Goal: Information Seeking & Learning: Learn about a topic

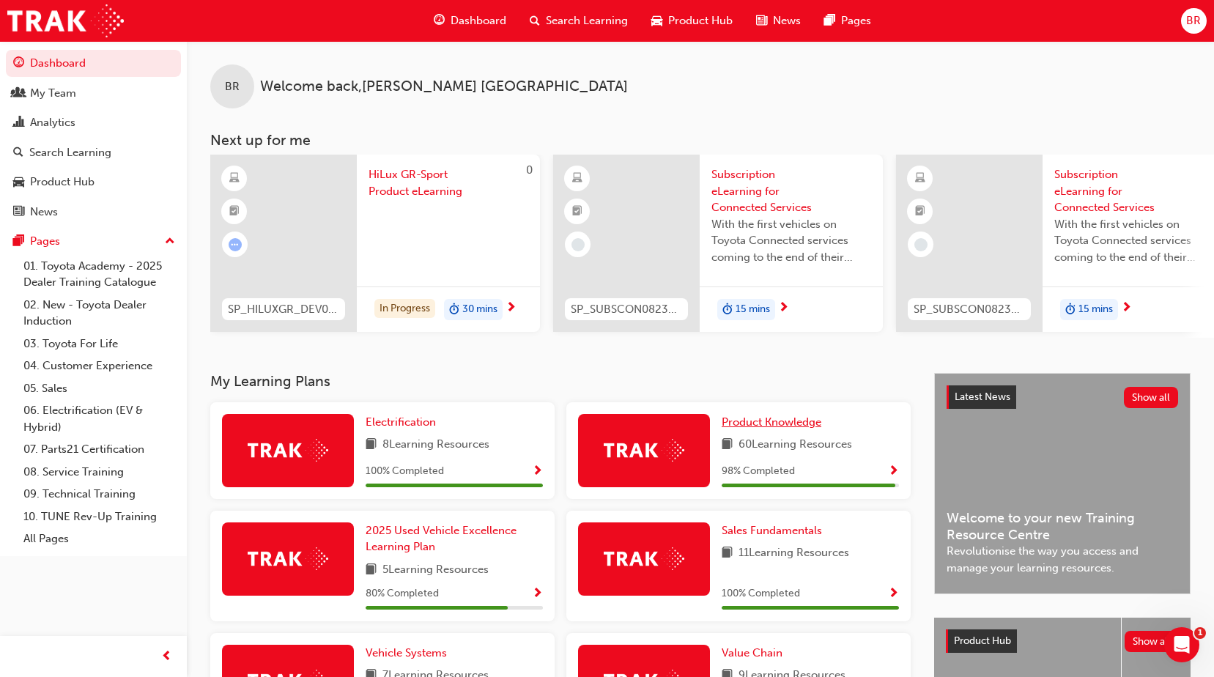
click at [783, 426] on span "Product Knowledge" at bounding box center [772, 421] width 100 height 13
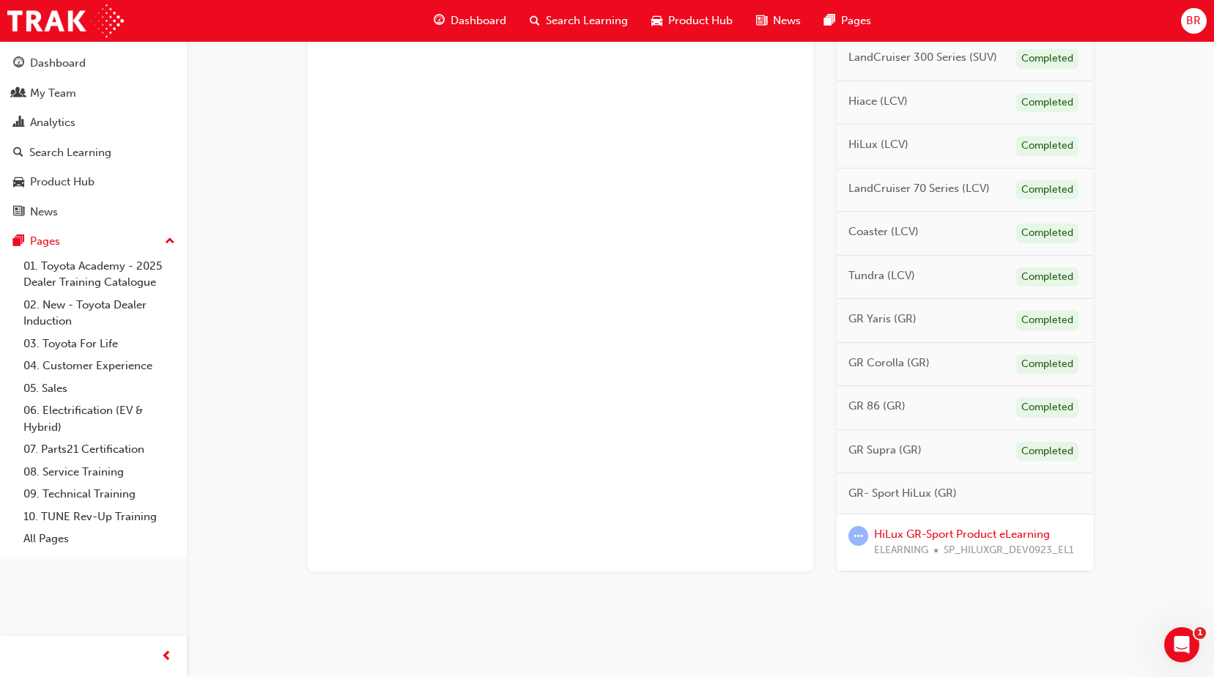
scroll to position [683, 0]
click at [952, 533] on link "HiLux GR-Sport Product eLearning" at bounding box center [962, 532] width 176 height 13
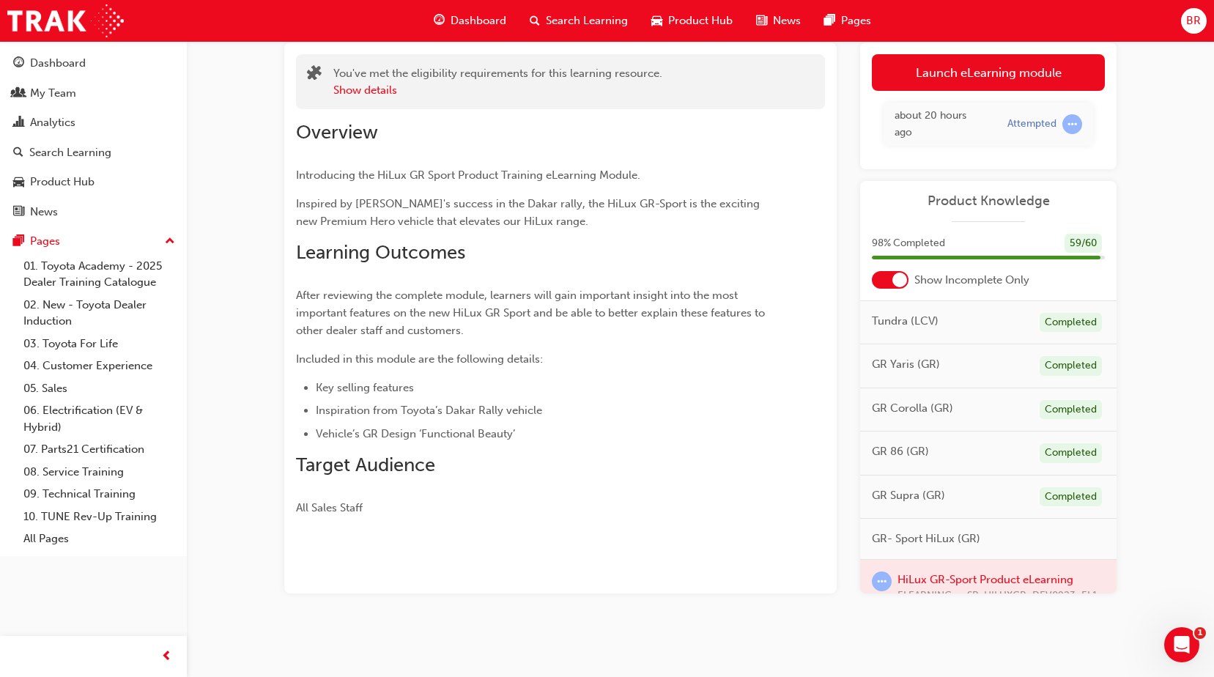
scroll to position [777, 0]
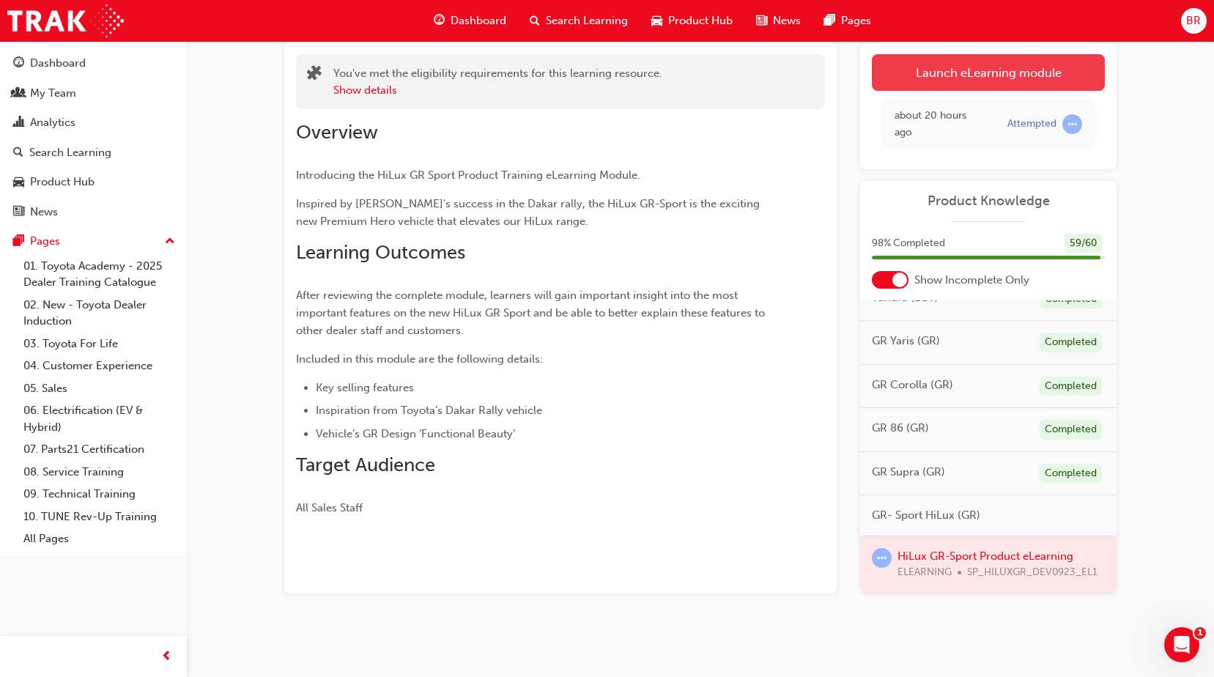
click at [985, 67] on link "Launch eLearning module" at bounding box center [988, 72] width 233 height 37
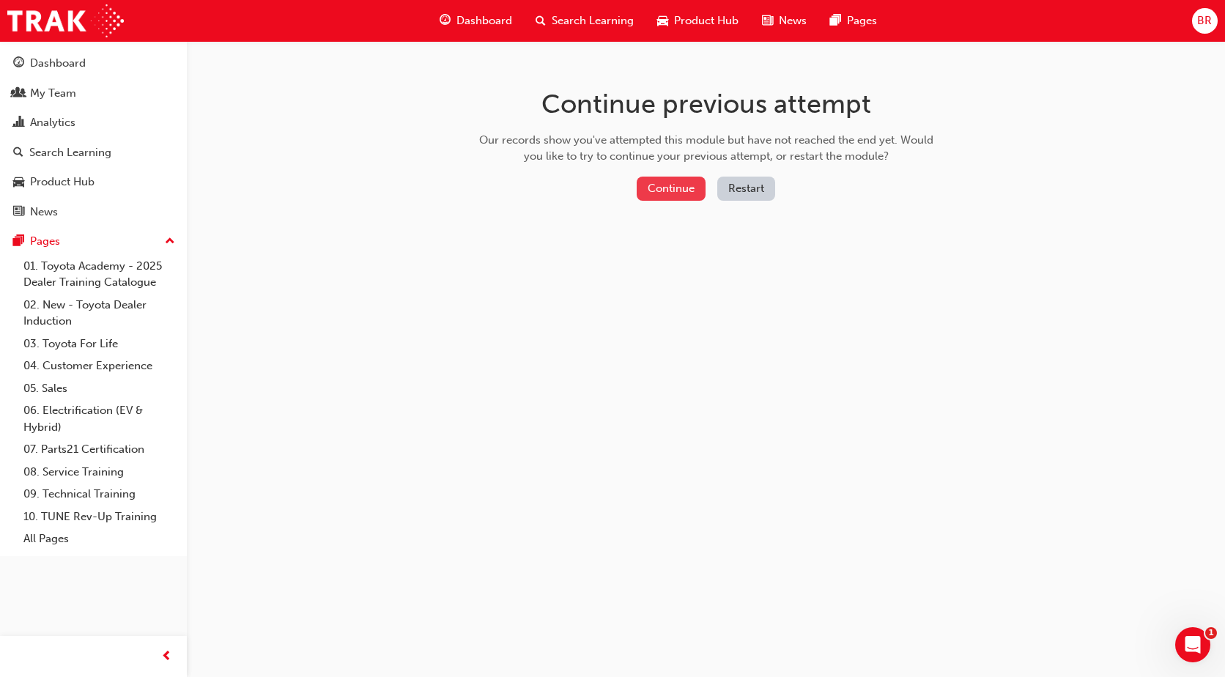
click at [685, 190] on button "Continue" at bounding box center [671, 189] width 69 height 24
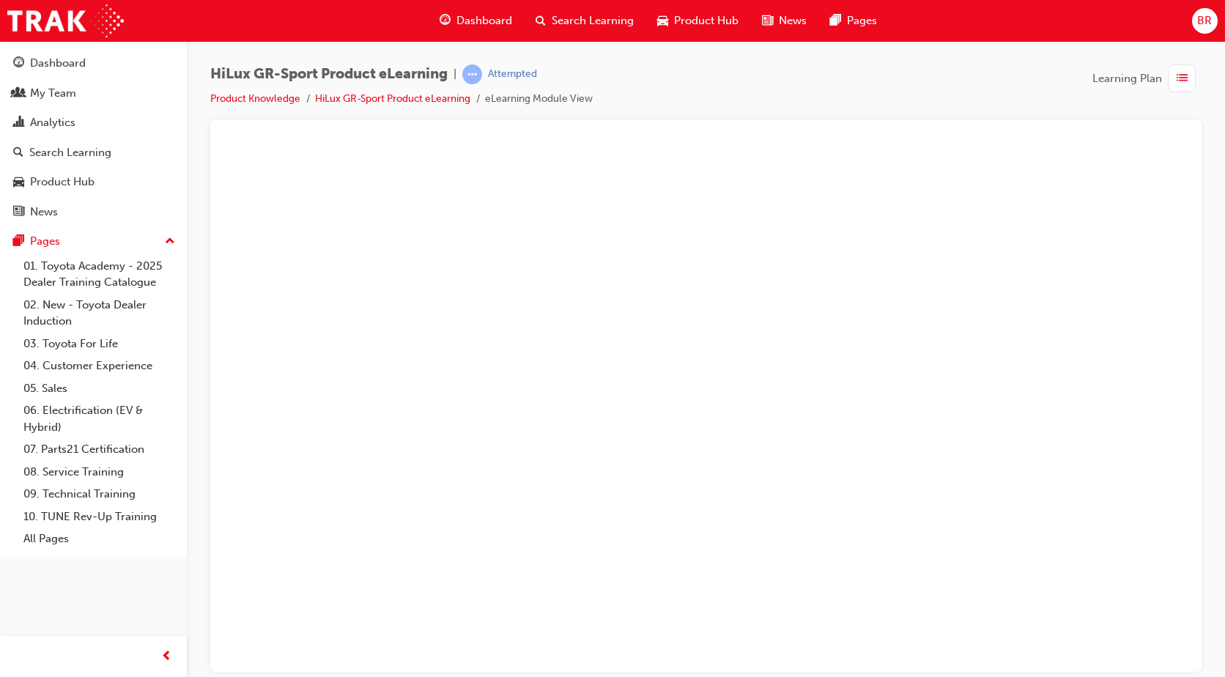
click at [1131, 77] on span "Learning Plan" at bounding box center [1127, 78] width 70 height 17
click at [372, 99] on link "HiLux GR-Sport Product eLearning" at bounding box center [392, 98] width 155 height 12
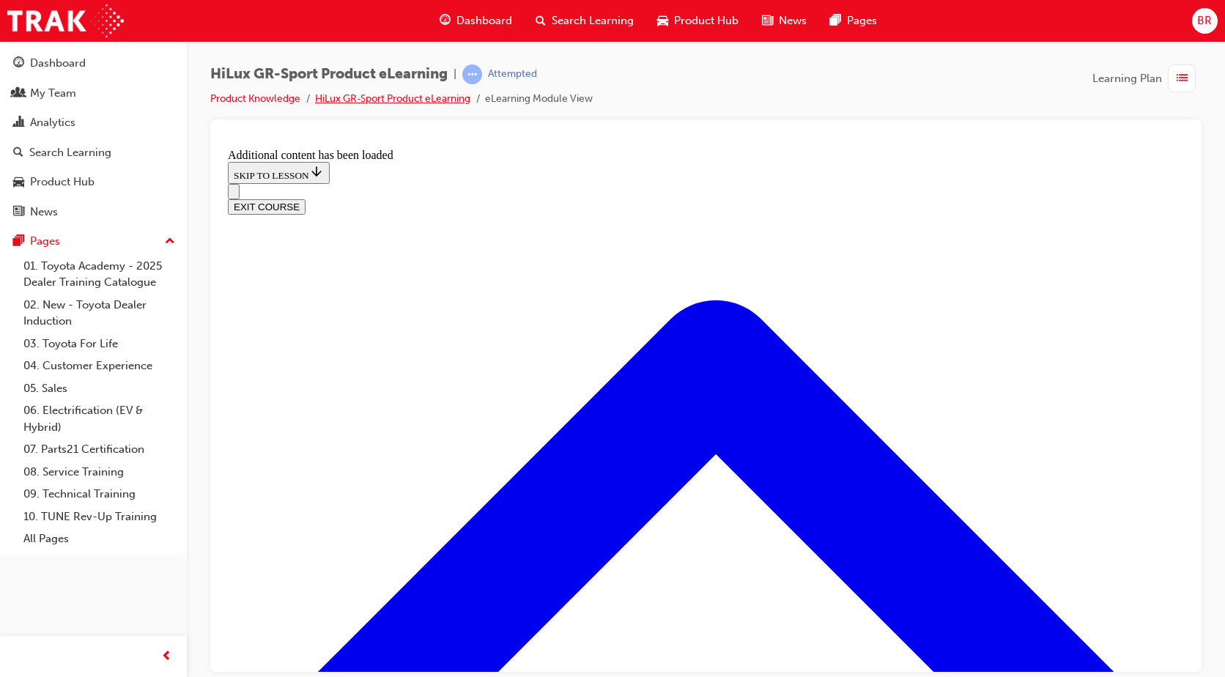
scroll to position [333, 0]
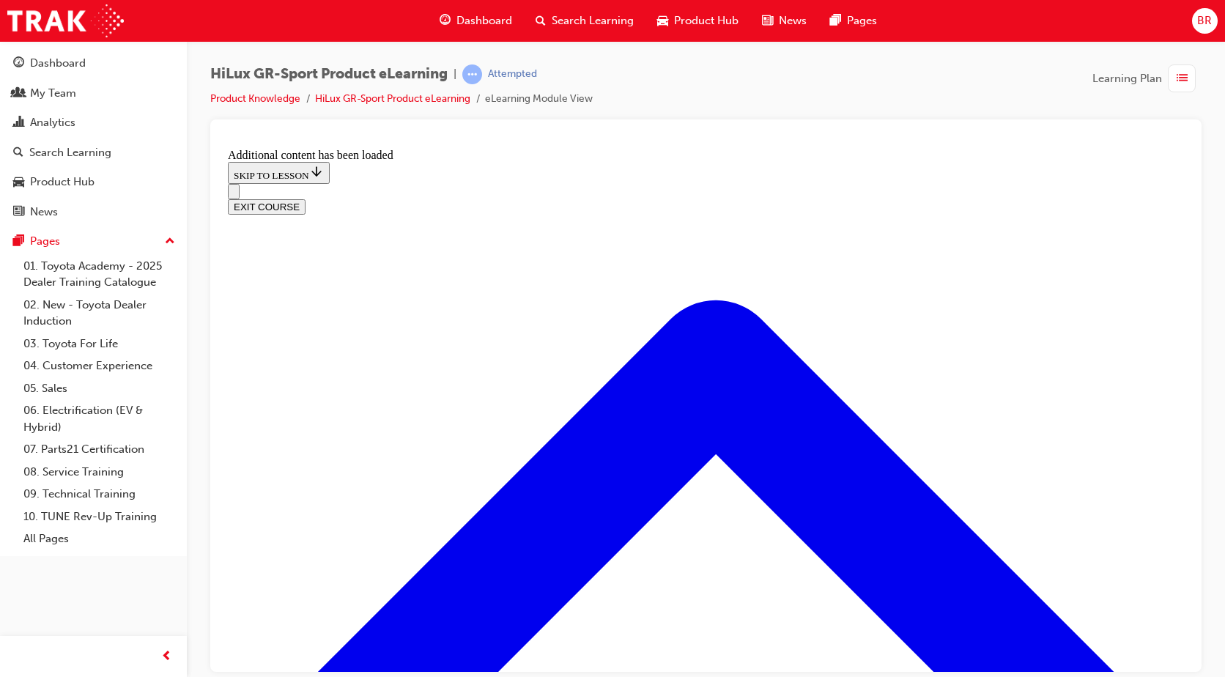
scroll to position [909, 0]
drag, startPoint x: 615, startPoint y: 411, endPoint x: 621, endPoint y: 466, distance: 55.3
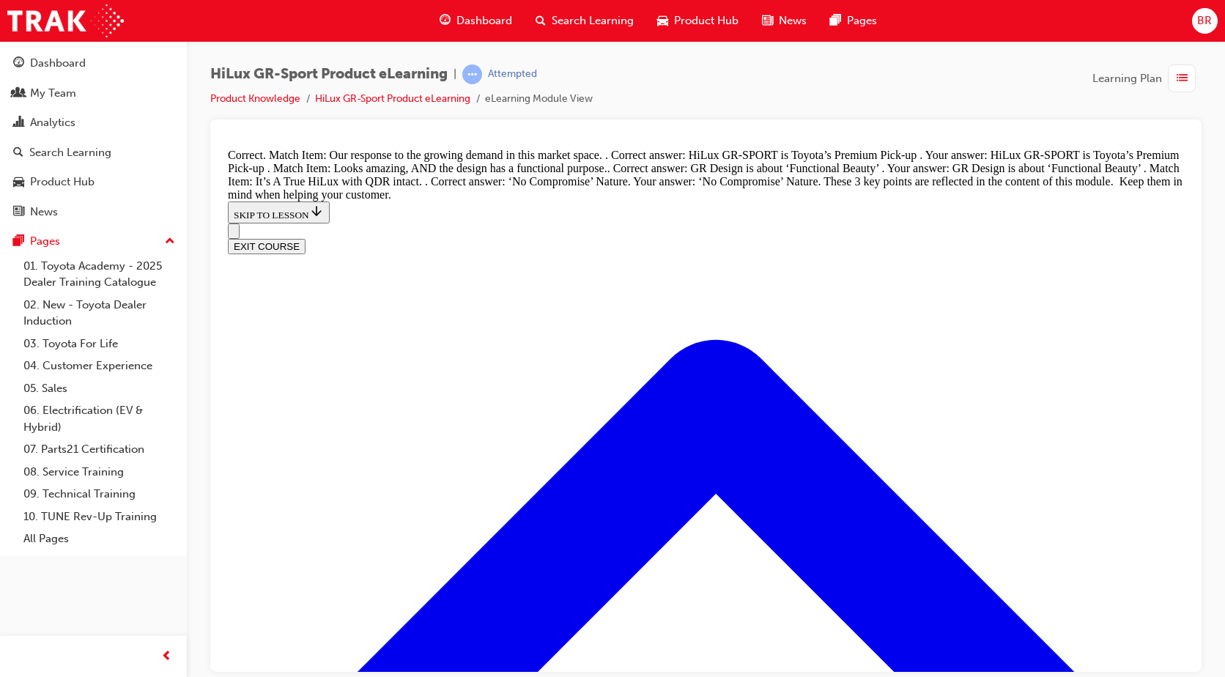
scroll to position [1726, 0]
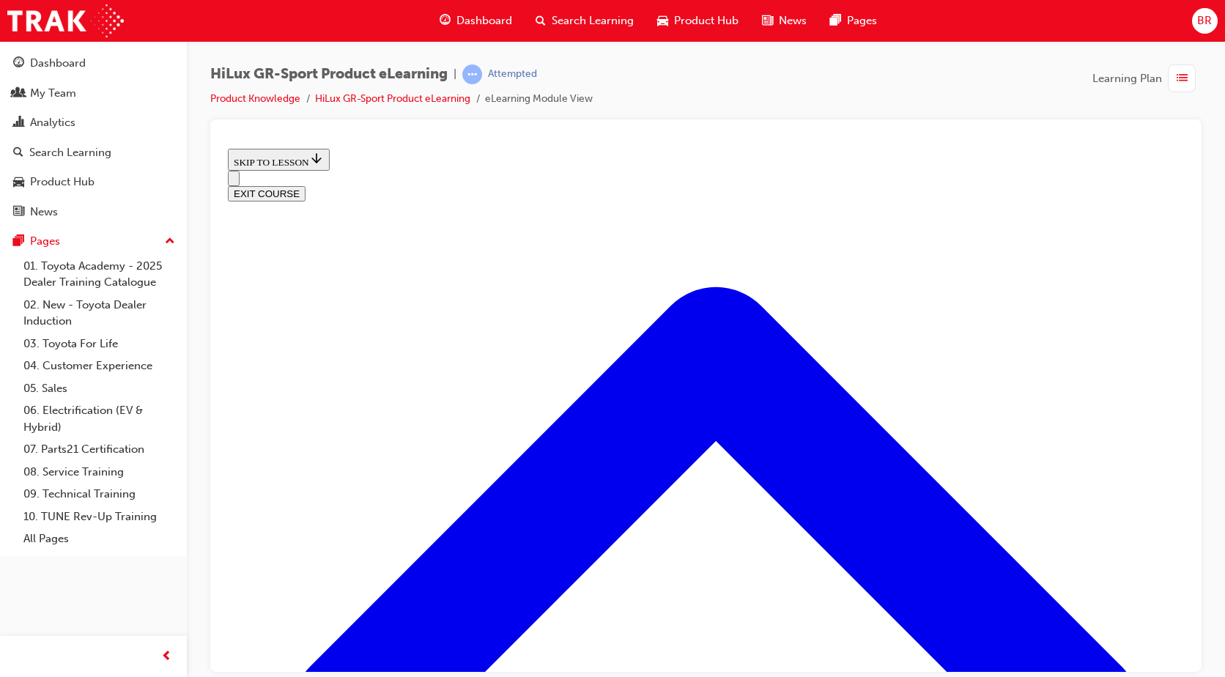
scroll to position [482, 0]
drag, startPoint x: 1001, startPoint y: 530, endPoint x: 981, endPoint y: 550, distance: 28.0
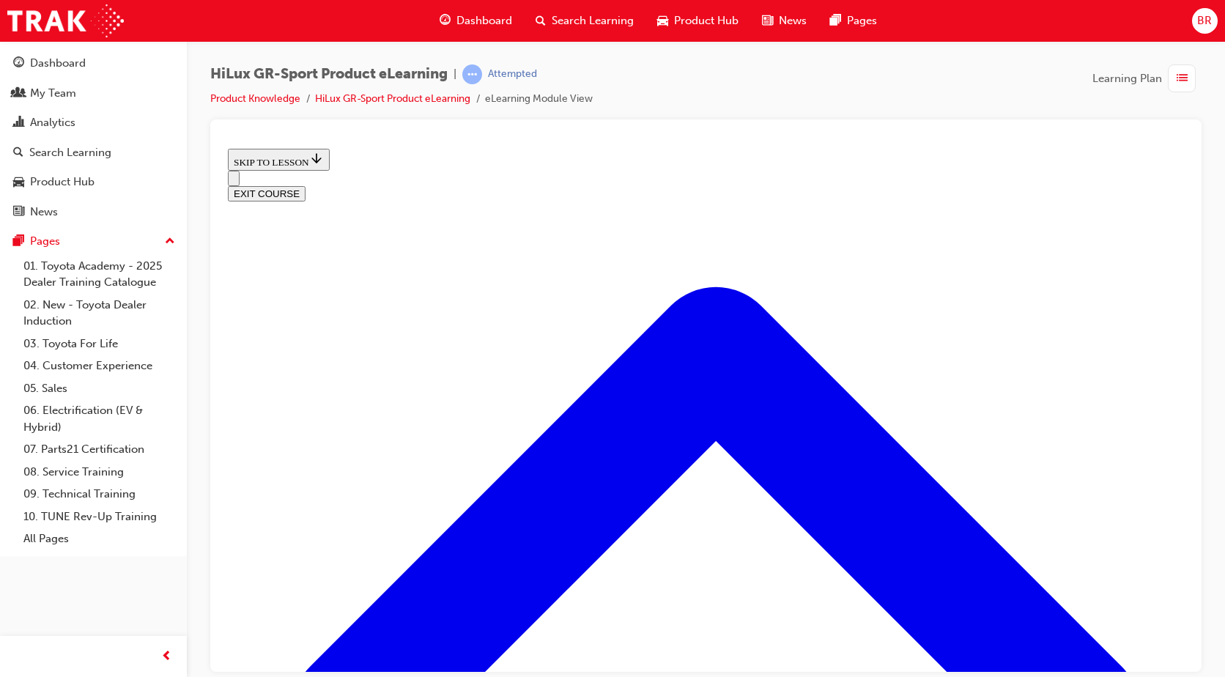
drag, startPoint x: 444, startPoint y: 573, endPoint x: 441, endPoint y: 599, distance: 25.8
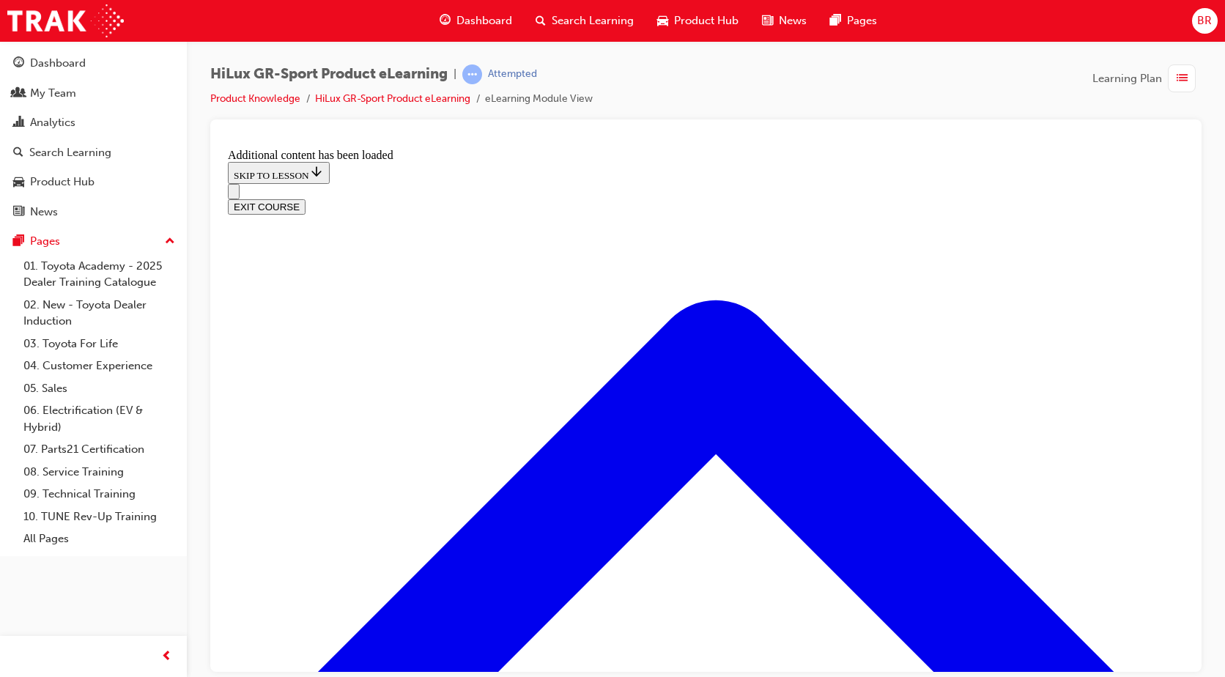
scroll to position [1112, 0]
drag, startPoint x: 493, startPoint y: 382, endPoint x: 632, endPoint y: 463, distance: 160.6
radio input "true"
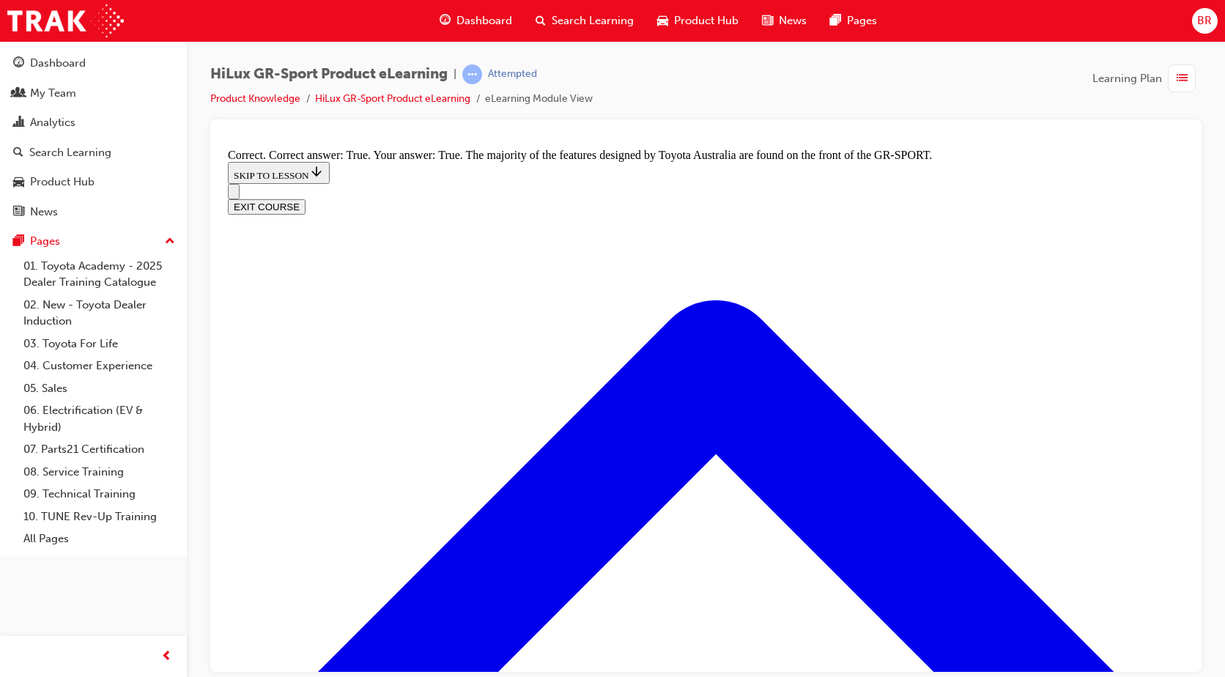
scroll to position [1783, 0]
radio input "true"
drag, startPoint x: 724, startPoint y: 566, endPoint x: 564, endPoint y: 551, distance: 160.4
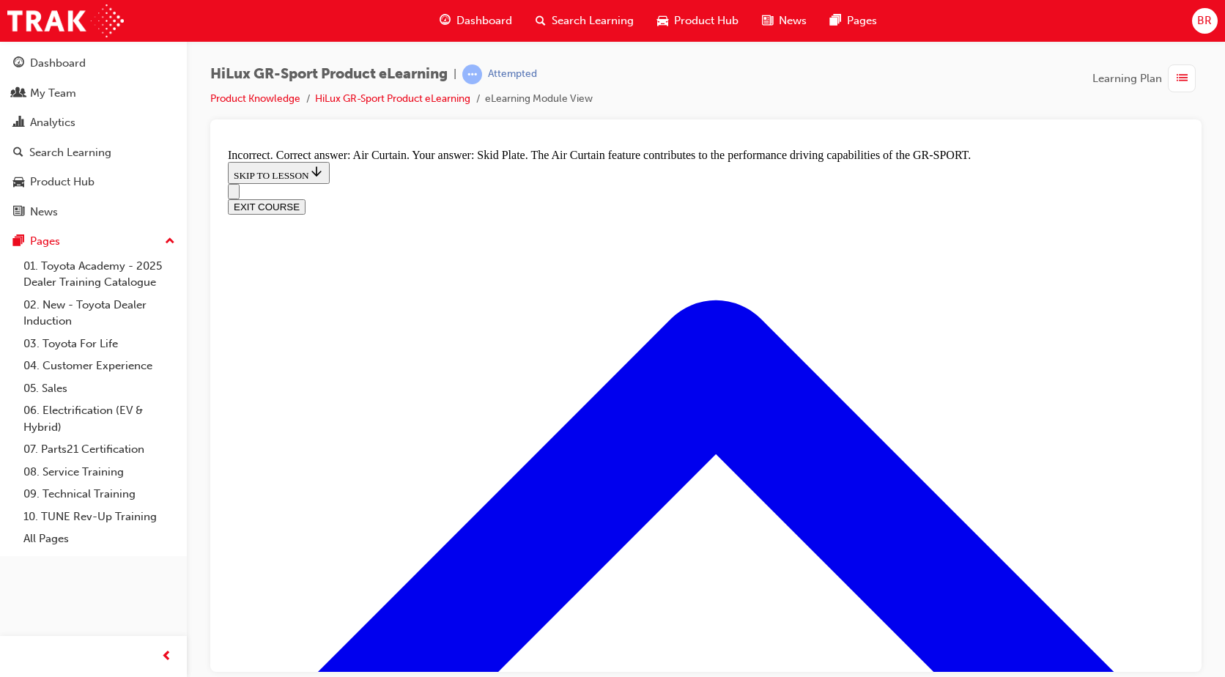
radio input "true"
drag, startPoint x: 703, startPoint y: 557, endPoint x: 858, endPoint y: 503, distance: 163.8
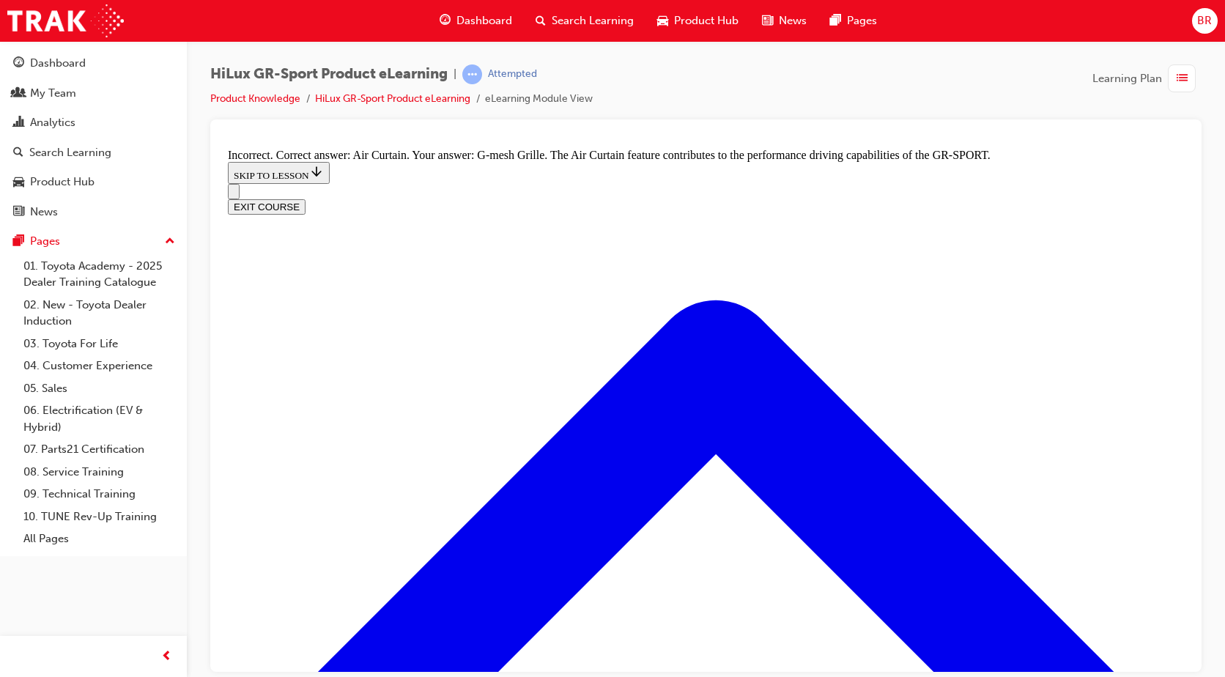
scroll to position [1994, 0]
drag, startPoint x: 492, startPoint y: 207, endPoint x: 508, endPoint y: 213, distance: 18.1
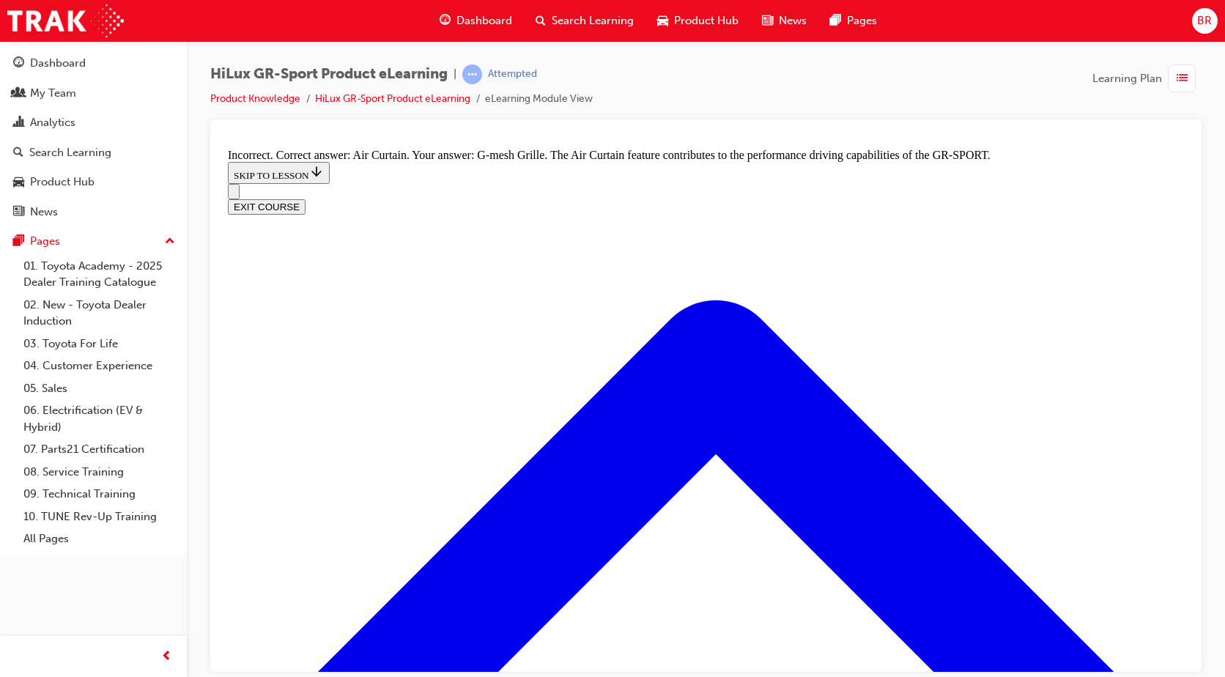
radio input "true"
drag, startPoint x: 492, startPoint y: 411, endPoint x: 634, endPoint y: 524, distance: 180.9
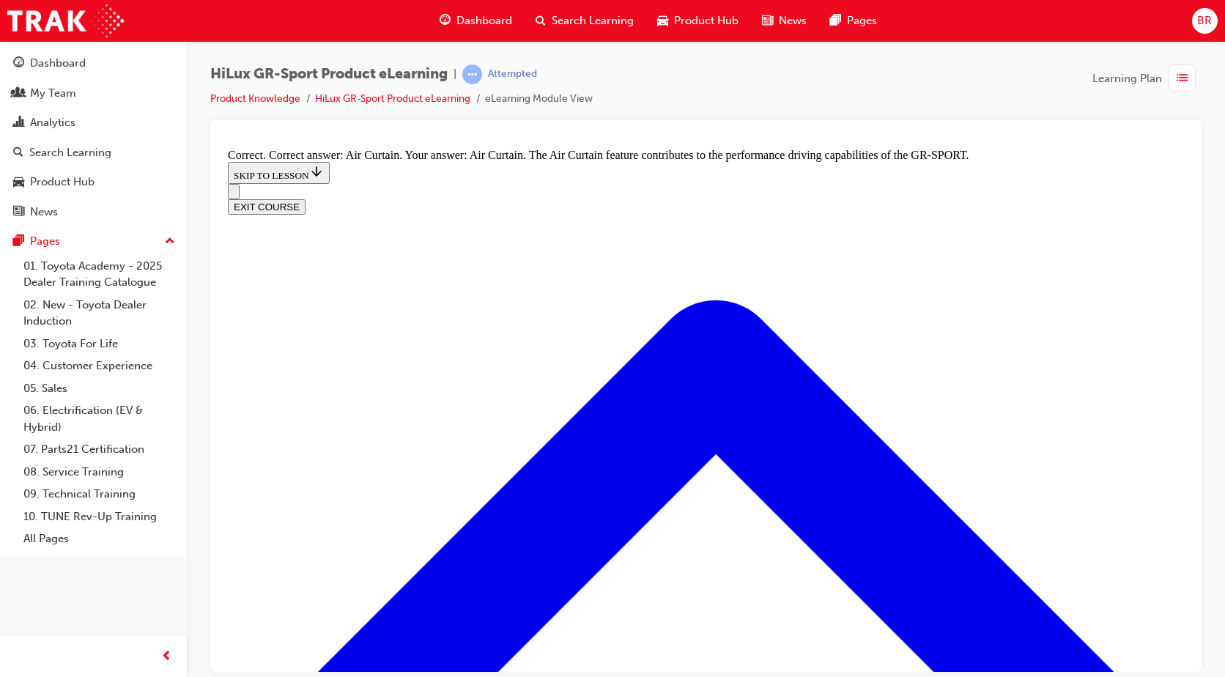
radio input "true"
drag, startPoint x: 715, startPoint y: 512, endPoint x: 947, endPoint y: 442, distance: 242.0
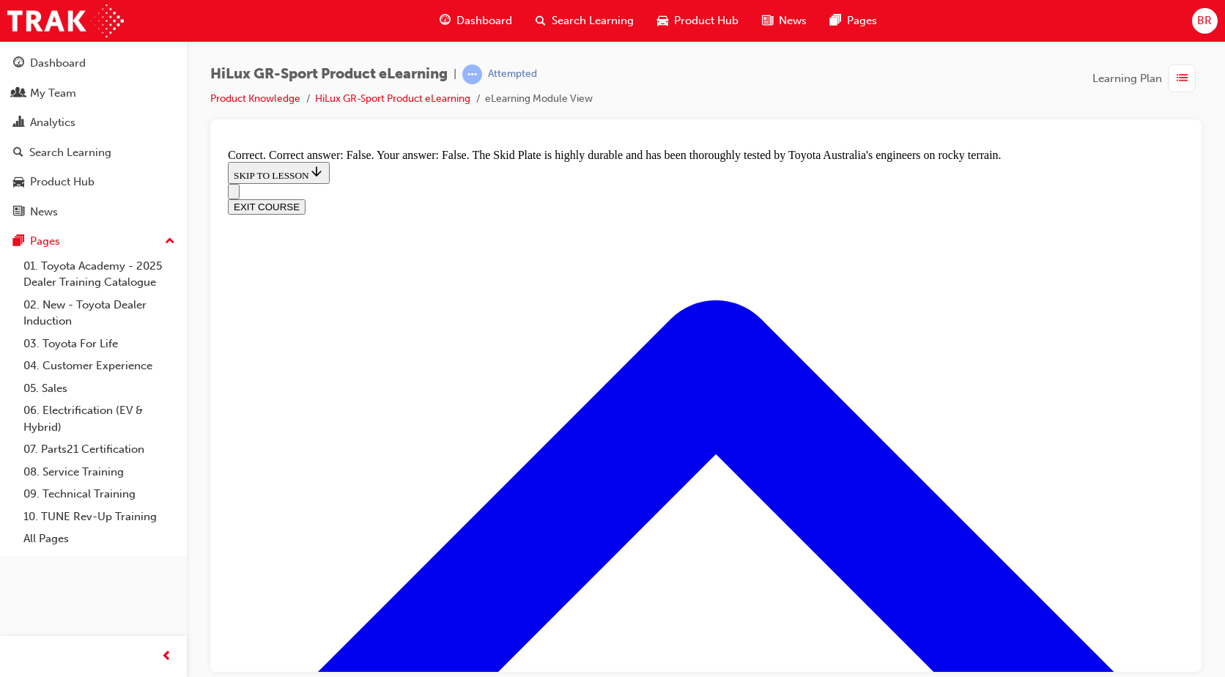
scroll to position [2658, 0]
drag, startPoint x: 876, startPoint y: 491, endPoint x: 813, endPoint y: 561, distance: 93.9
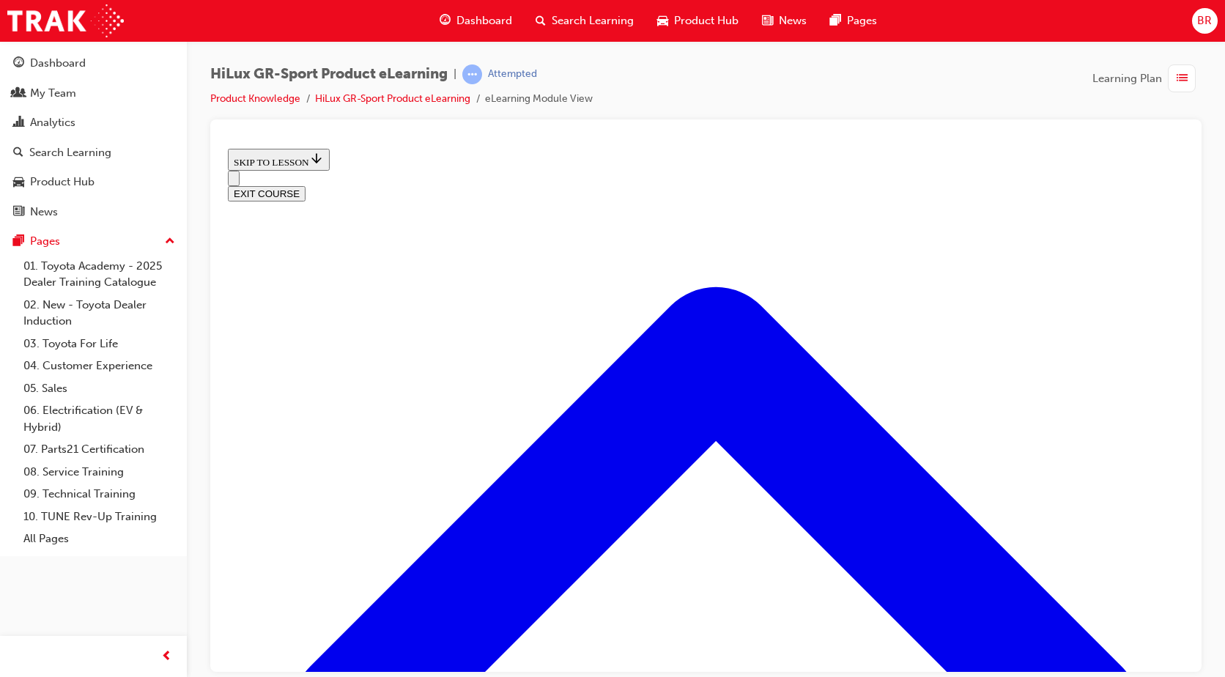
scroll to position [226, 0]
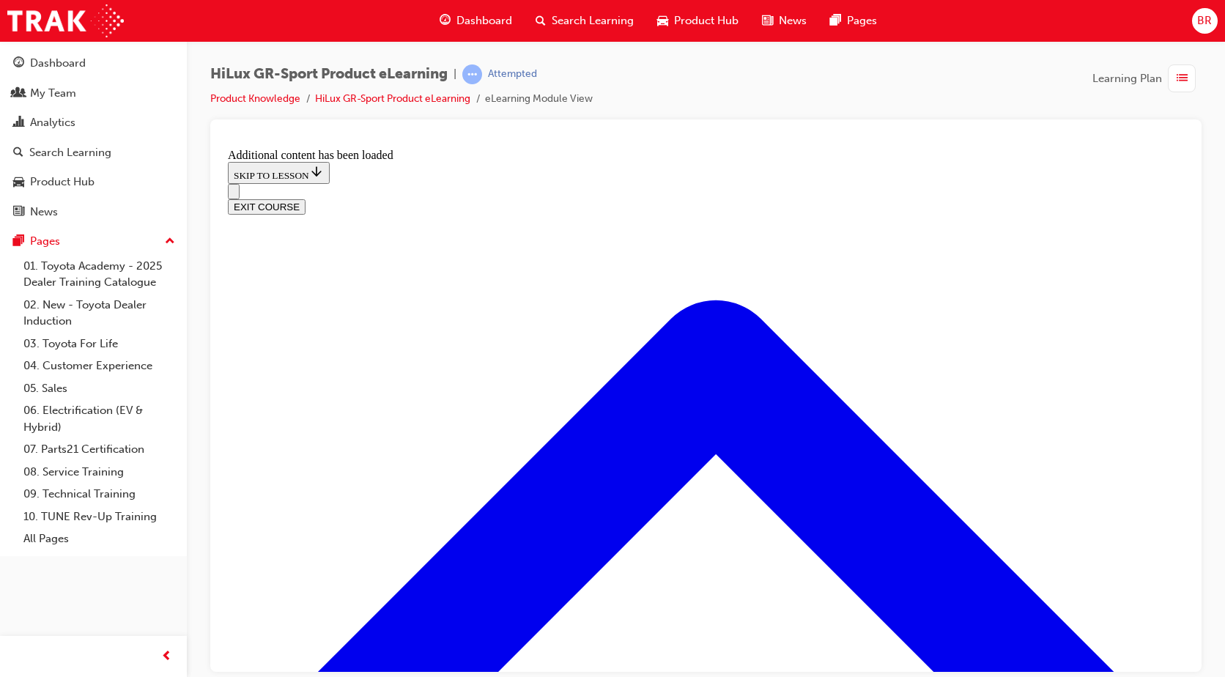
scroll to position [689, 0]
radio input "true"
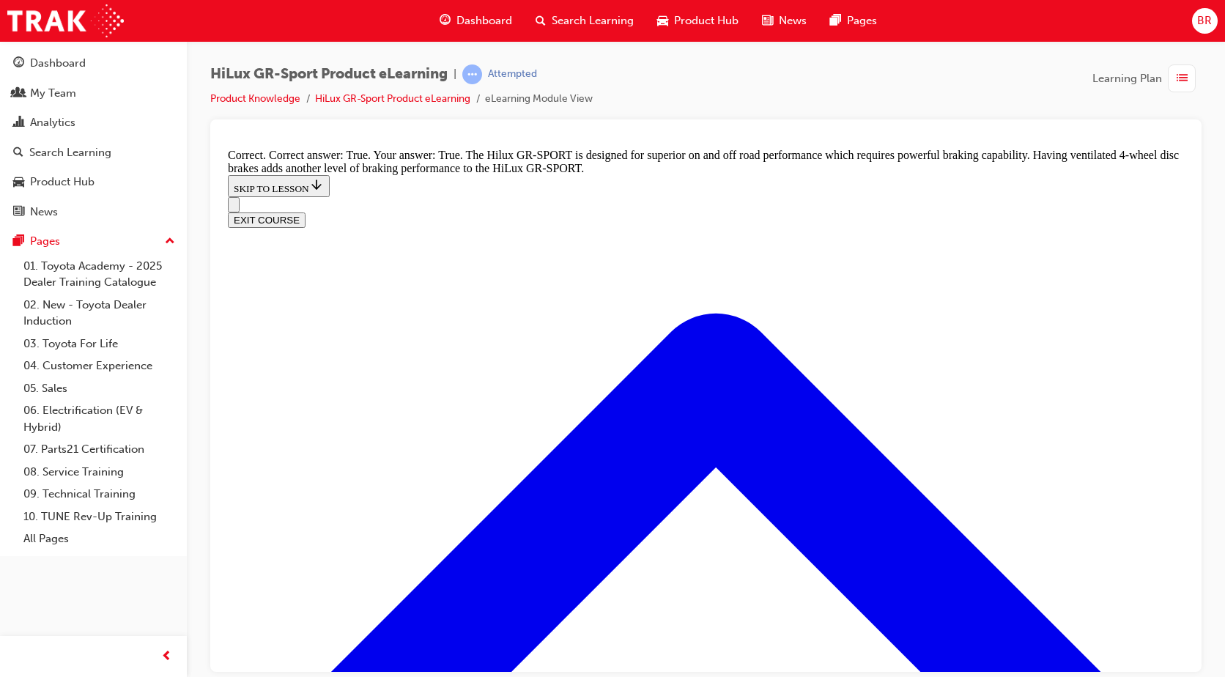
scroll to position [1005, 0]
drag, startPoint x: 704, startPoint y: 561, endPoint x: 843, endPoint y: 485, distance: 158.7
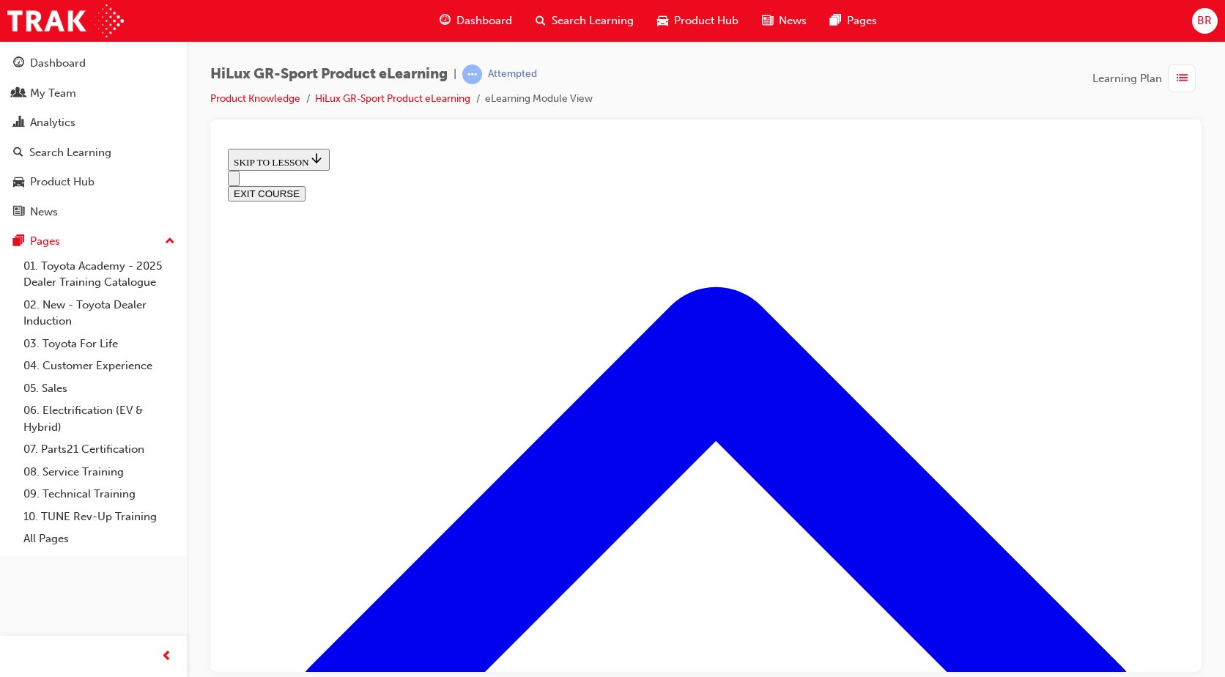
scroll to position [1268, 0]
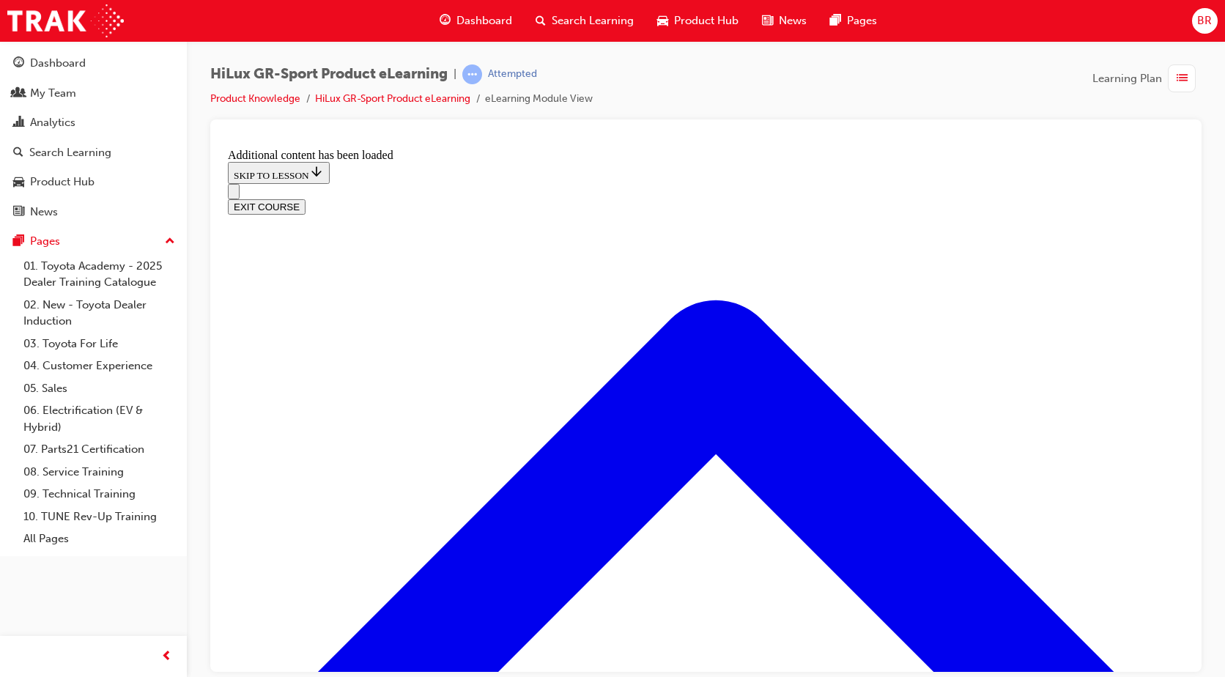
scroll to position [1656, 0]
drag, startPoint x: 487, startPoint y: 382, endPoint x: 501, endPoint y: 407, distance: 27.9
checkbox input "true"
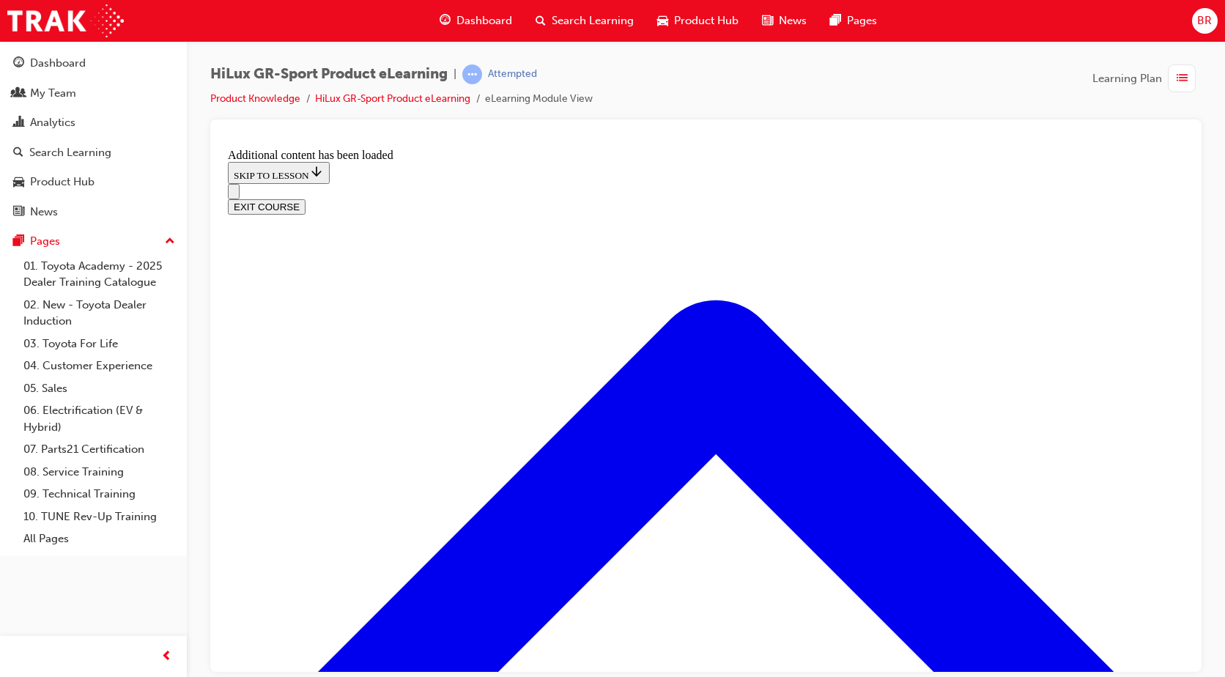
drag, startPoint x: 489, startPoint y: 498, endPoint x: 496, endPoint y: 507, distance: 12.0
checkbox input "true"
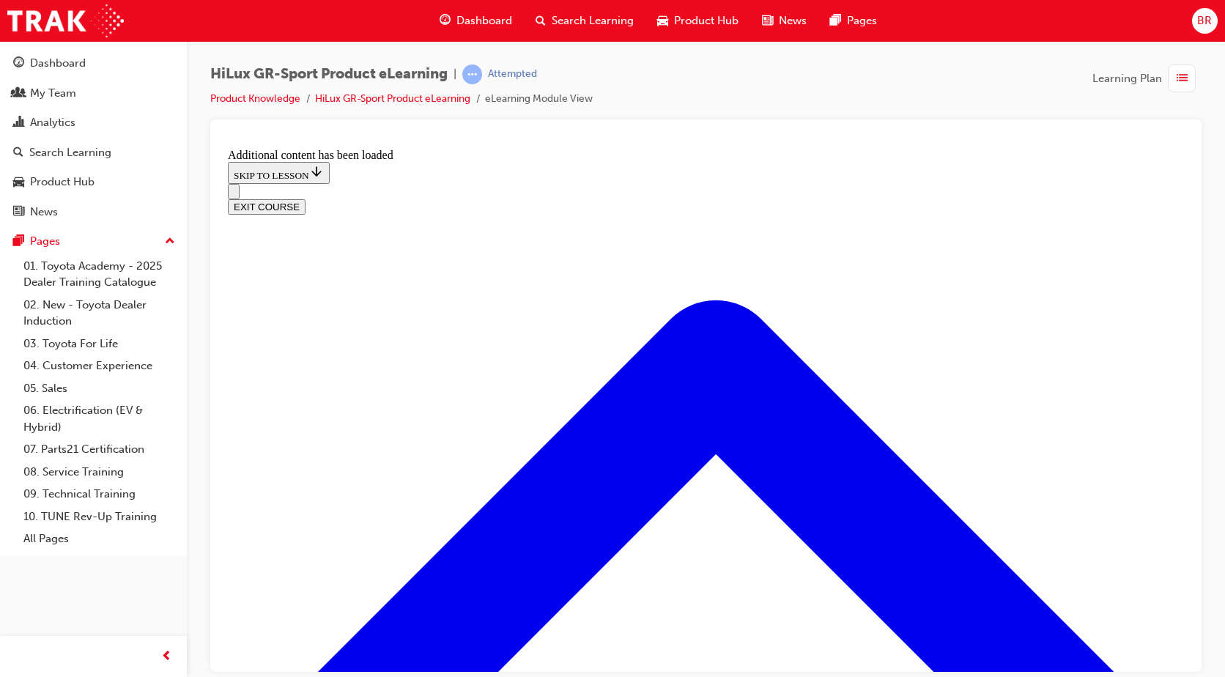
checkbox input "true"
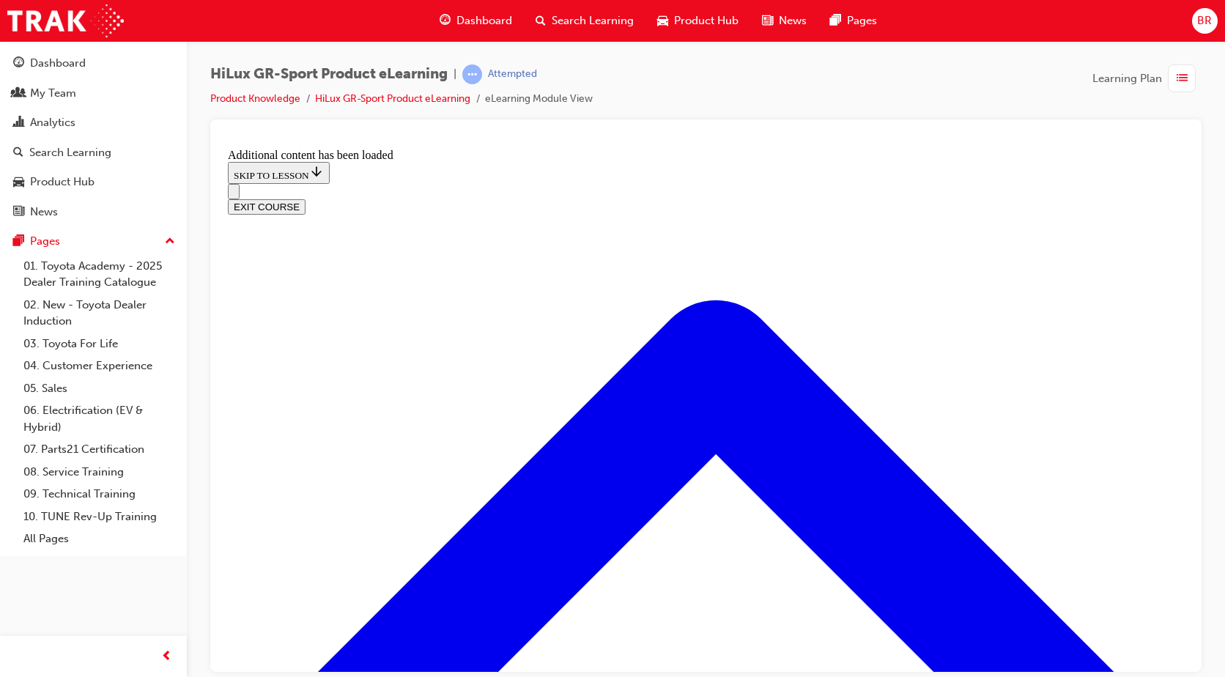
scroll to position [1948, 0]
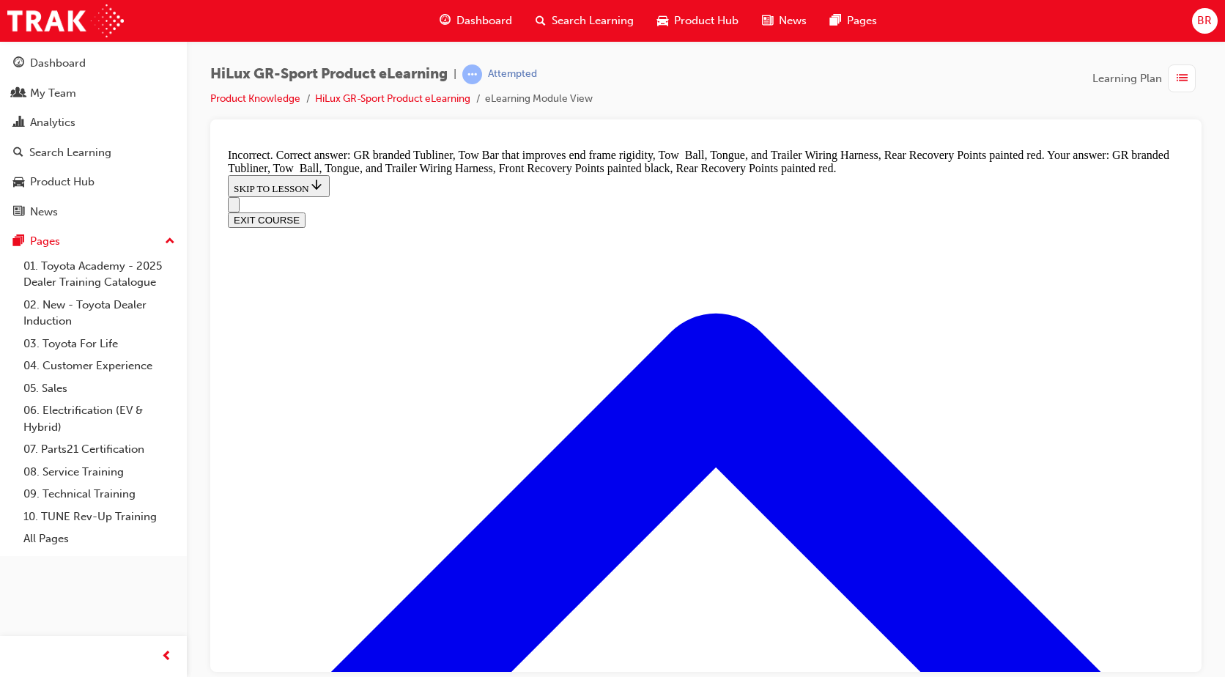
scroll to position [1944, 0]
drag, startPoint x: 783, startPoint y: 574, endPoint x: 736, endPoint y: 498, distance: 89.5
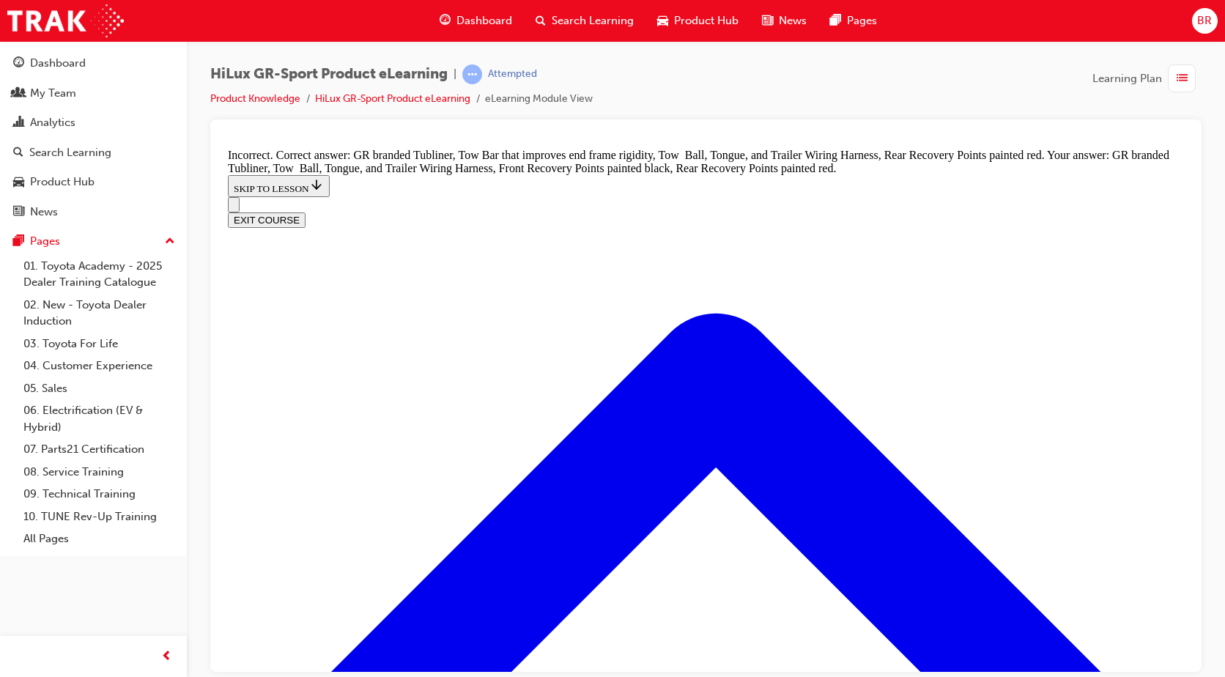
checkbox input "false"
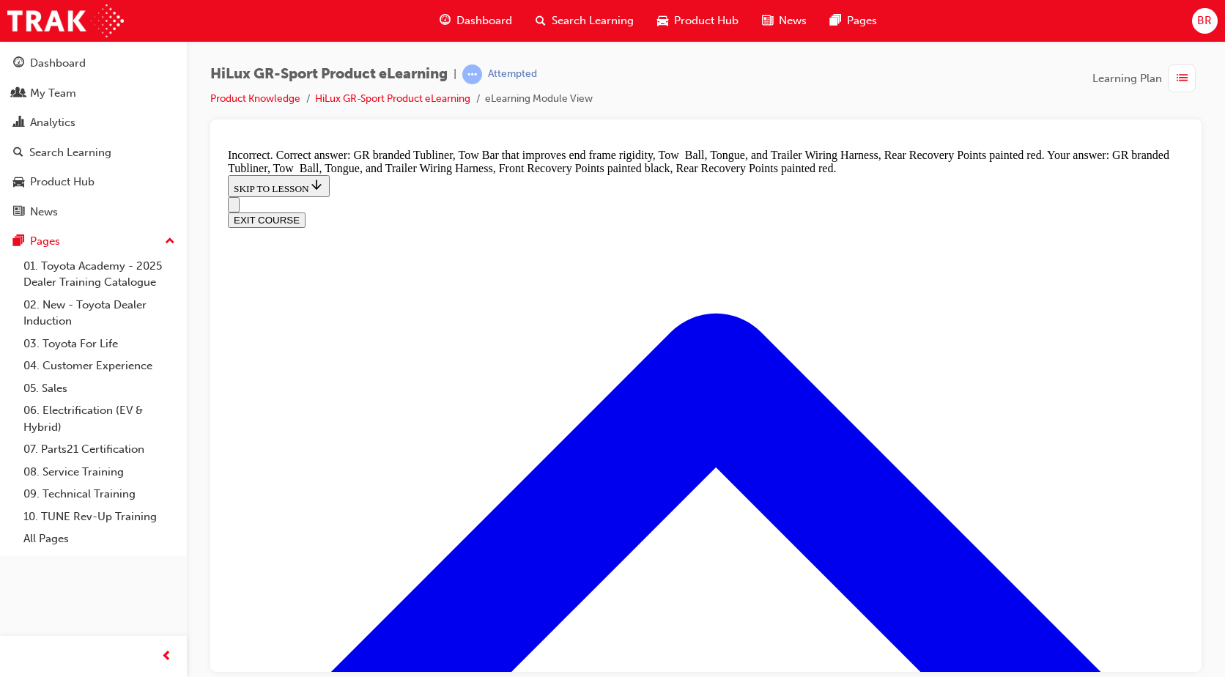
checkbox input "false"
drag, startPoint x: 495, startPoint y: 459, endPoint x: 689, endPoint y: 438, distance: 196.1
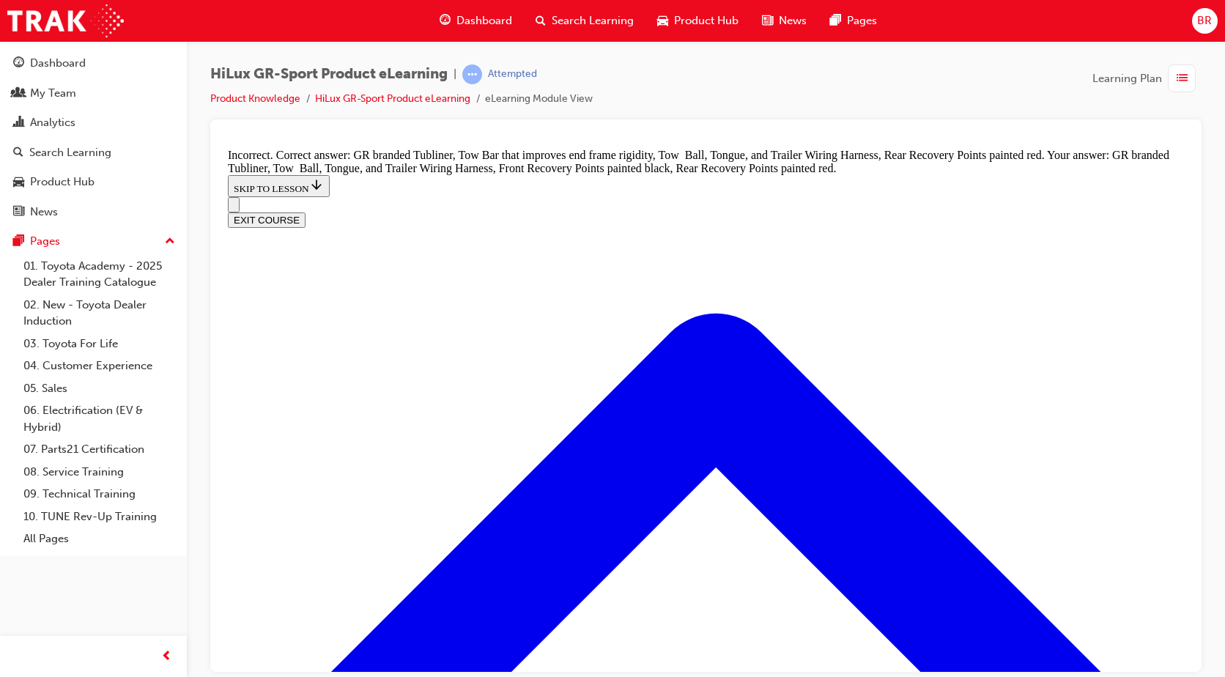
checkbox input "true"
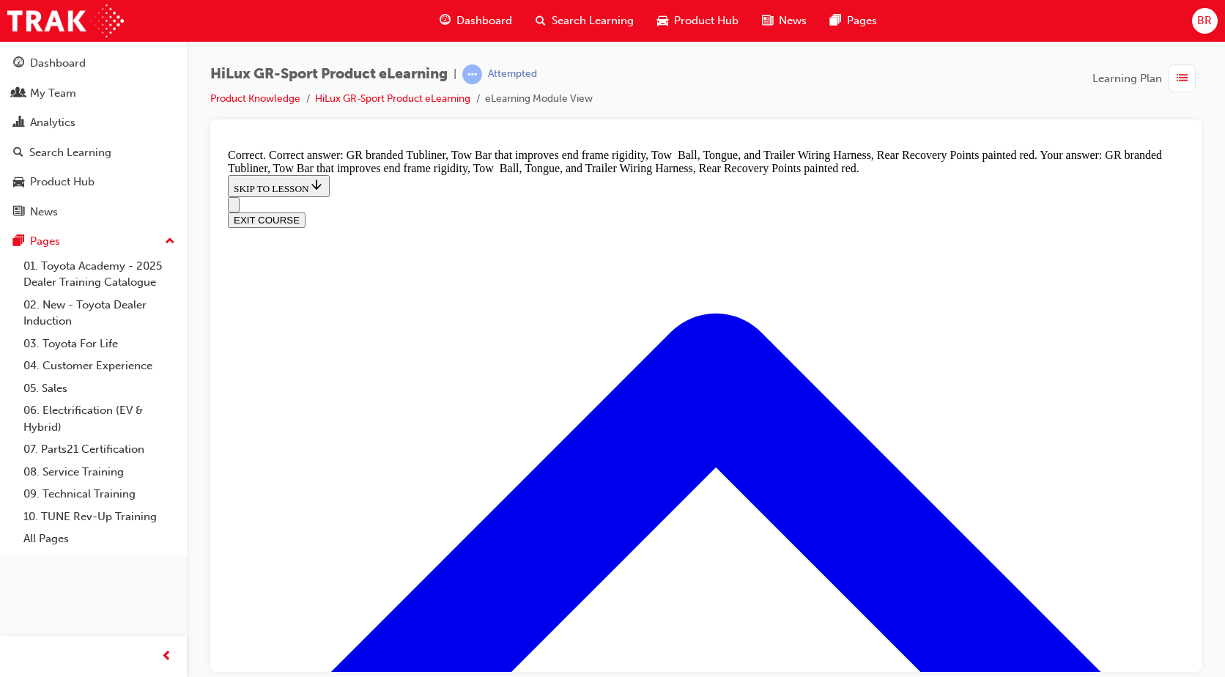
scroll to position [2006, 0]
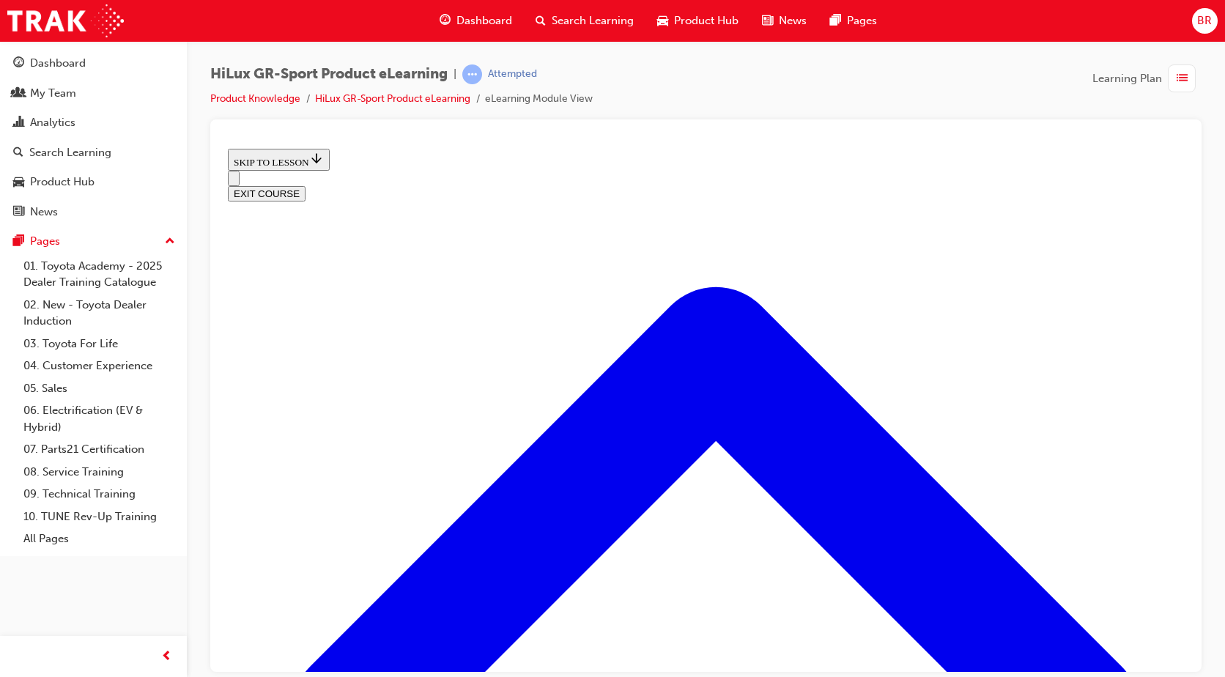
scroll to position [412, 0]
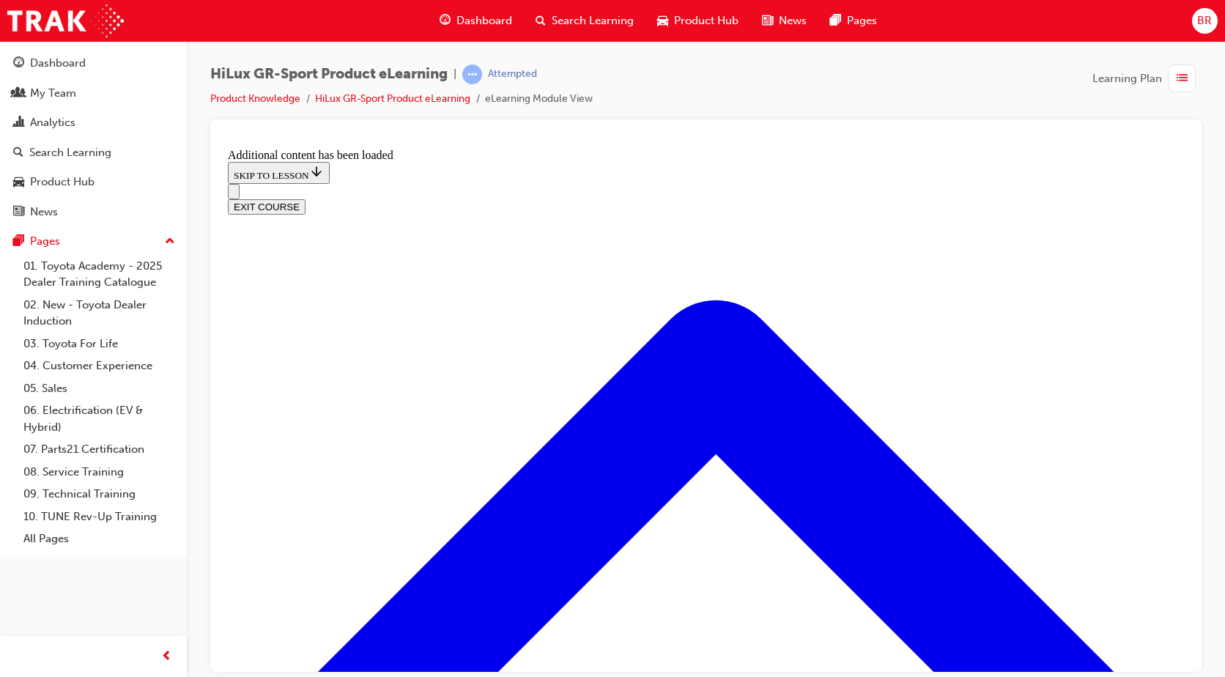
scroll to position [1124, 0]
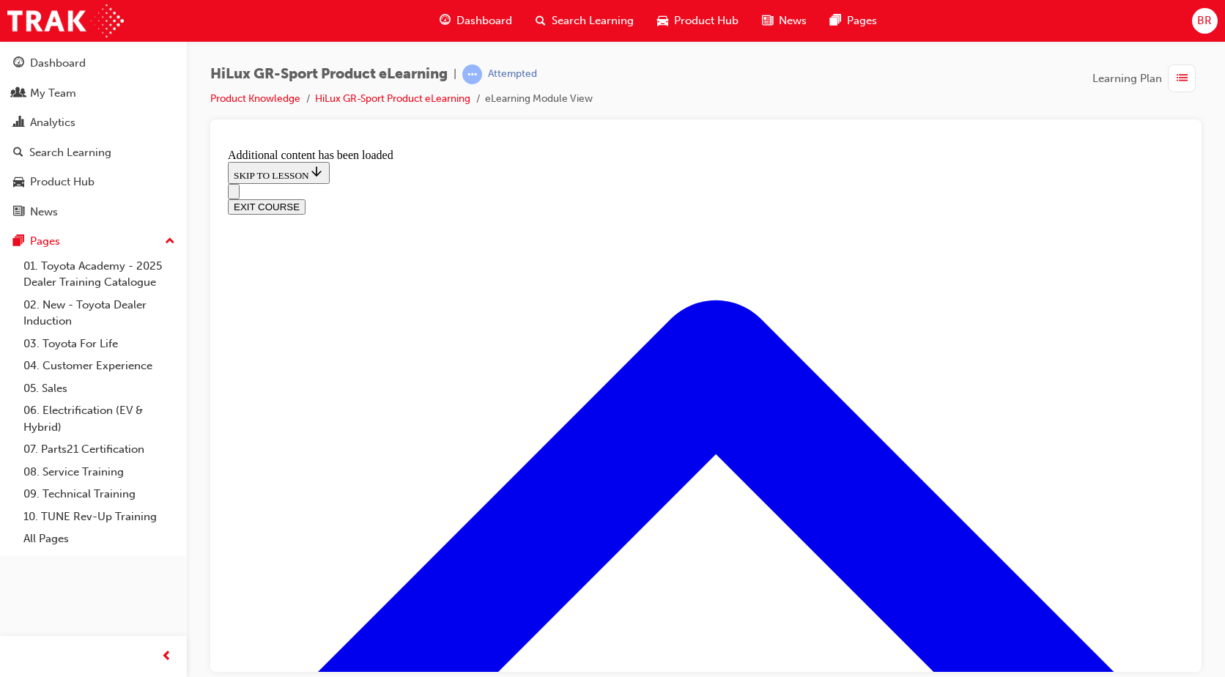
drag, startPoint x: 461, startPoint y: 380, endPoint x: 487, endPoint y: 389, distance: 28.0
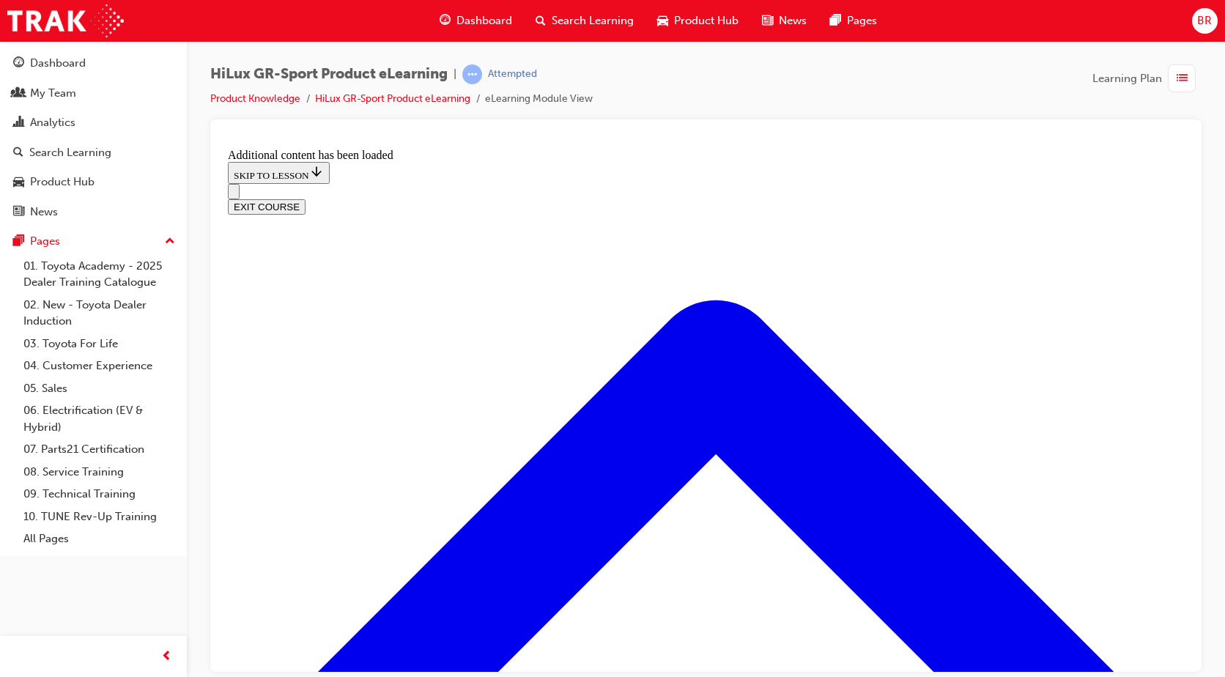
checkbox input "true"
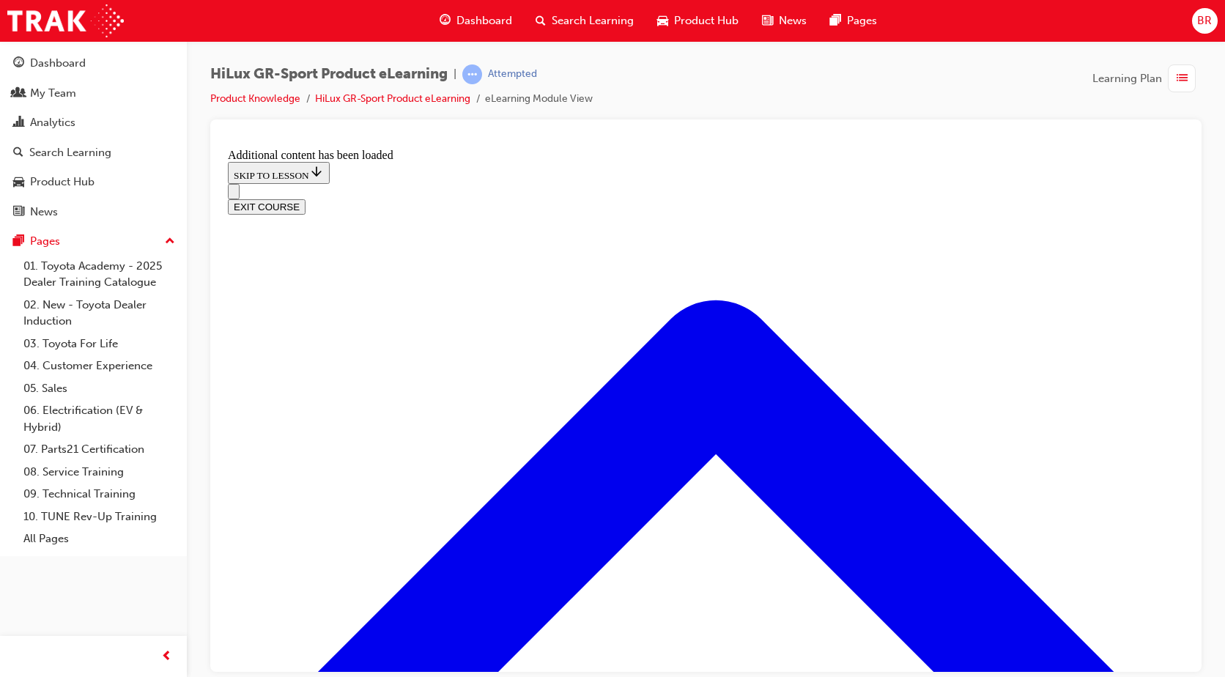
drag, startPoint x: 489, startPoint y: 313, endPoint x: 631, endPoint y: 467, distance: 210.0
checkbox input "true"
drag, startPoint x: 700, startPoint y: 591, endPoint x: 1008, endPoint y: 424, distance: 349.8
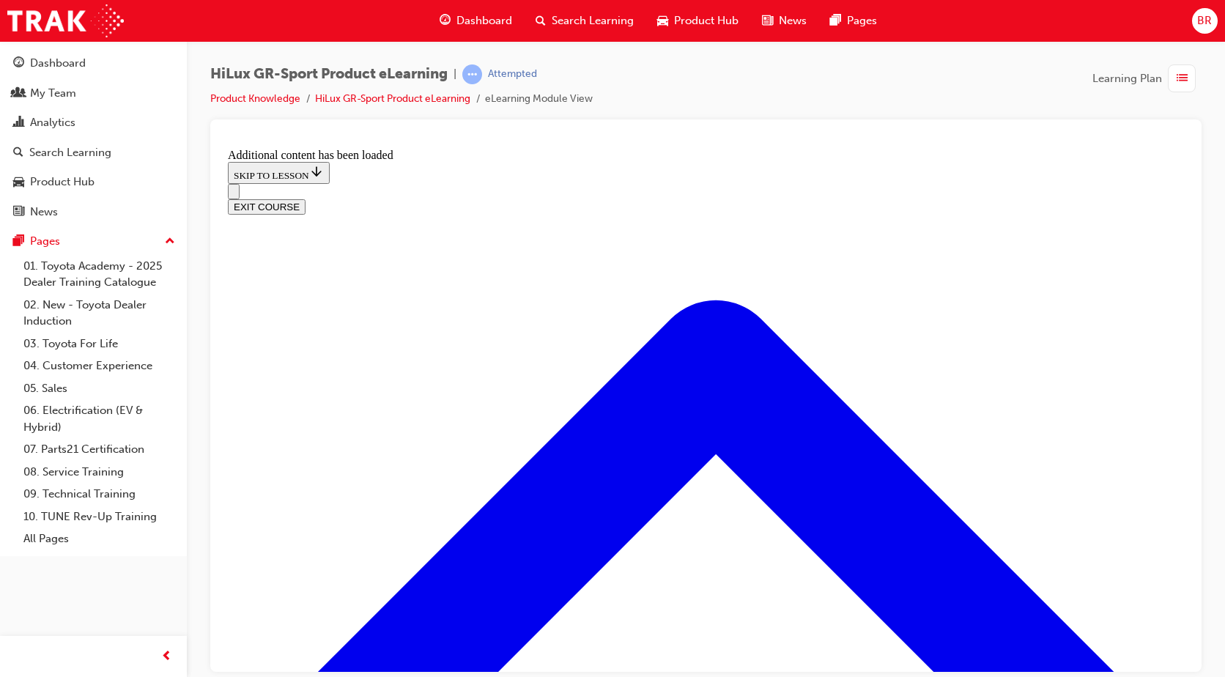
radio input "true"
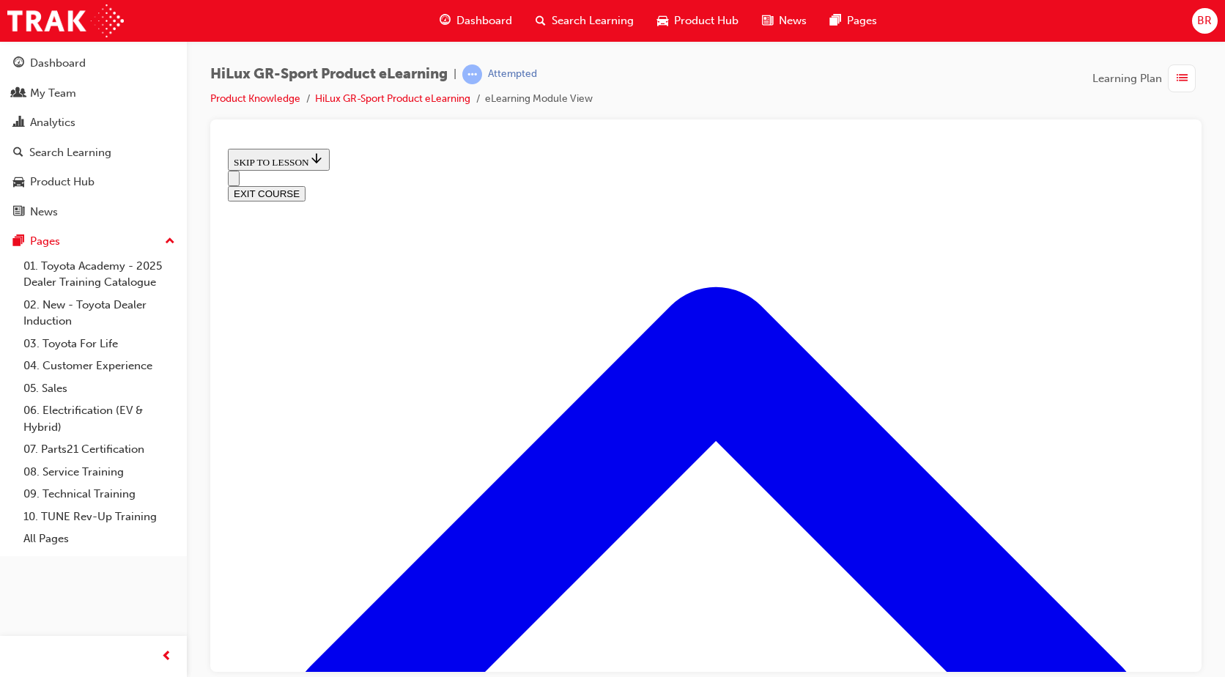
scroll to position [551, 0]
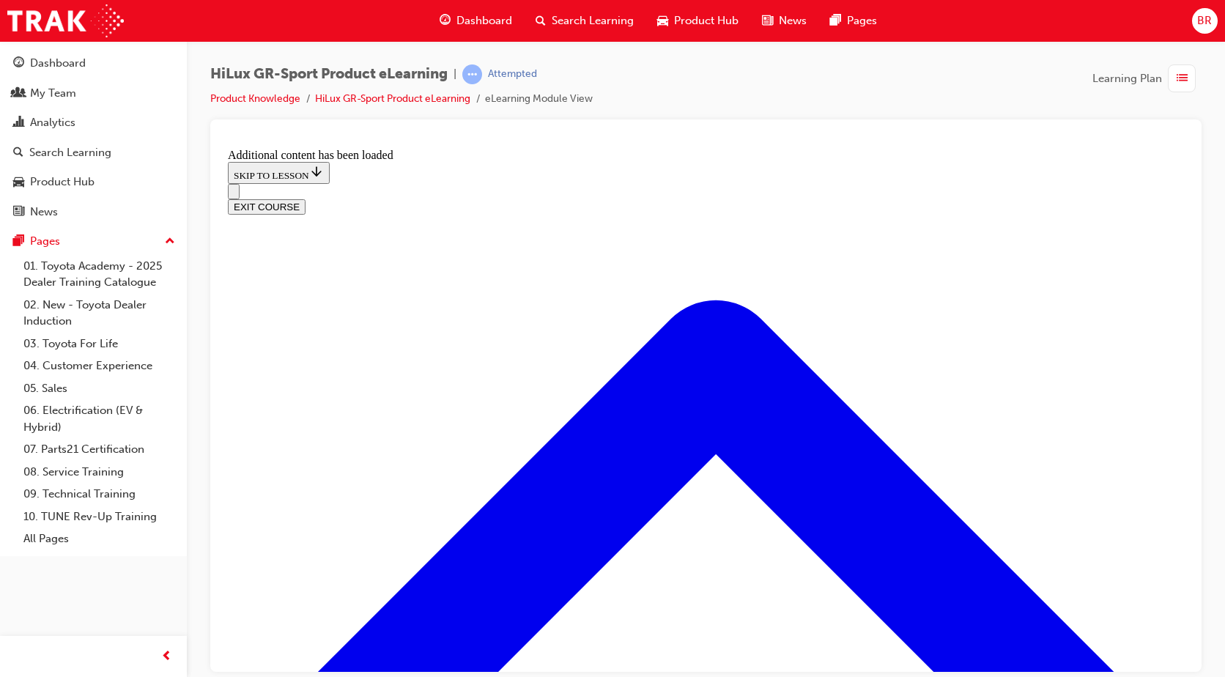
scroll to position [939, 0]
radio input "true"
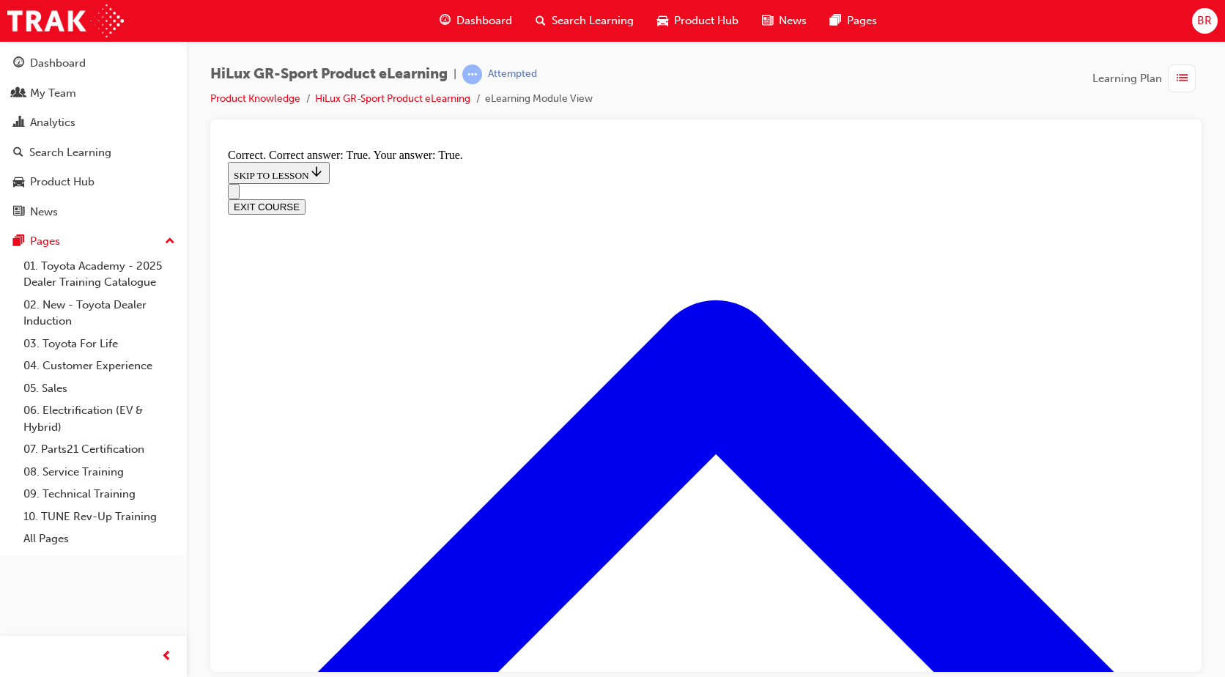
scroll to position [1114, 0]
drag, startPoint x: 729, startPoint y: 566, endPoint x: 987, endPoint y: 500, distance: 266.2
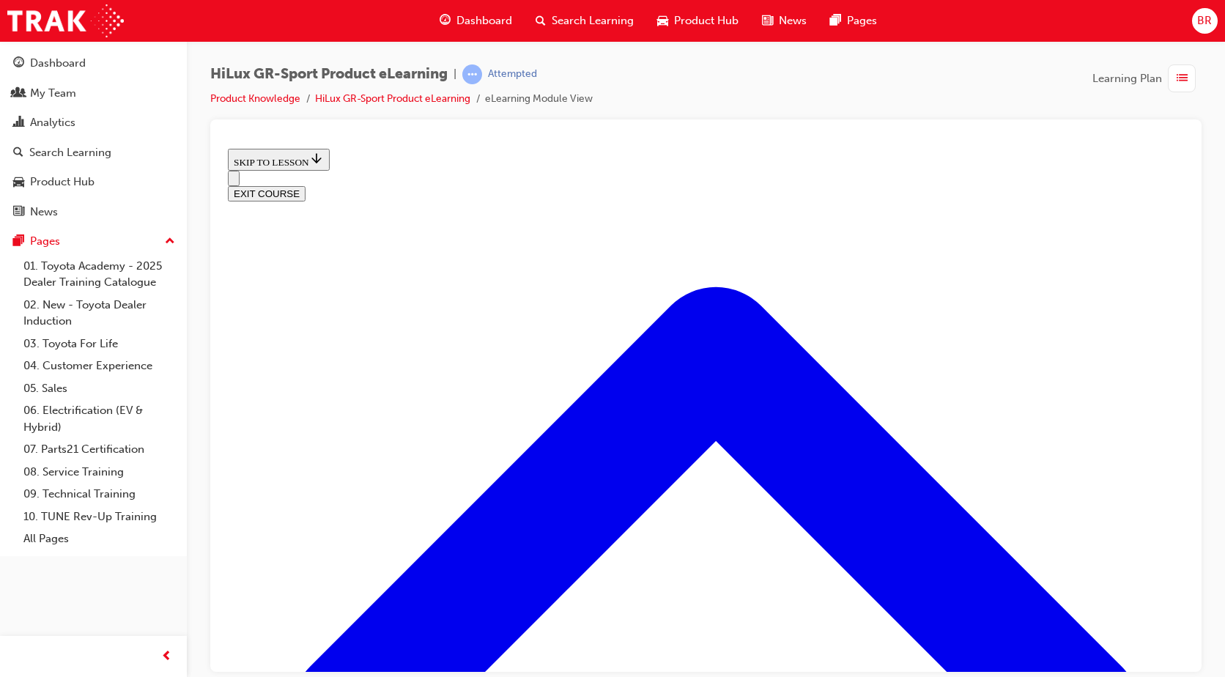
scroll to position [1730, 0]
click at [58, 66] on div "Dashboard" at bounding box center [58, 63] width 56 height 17
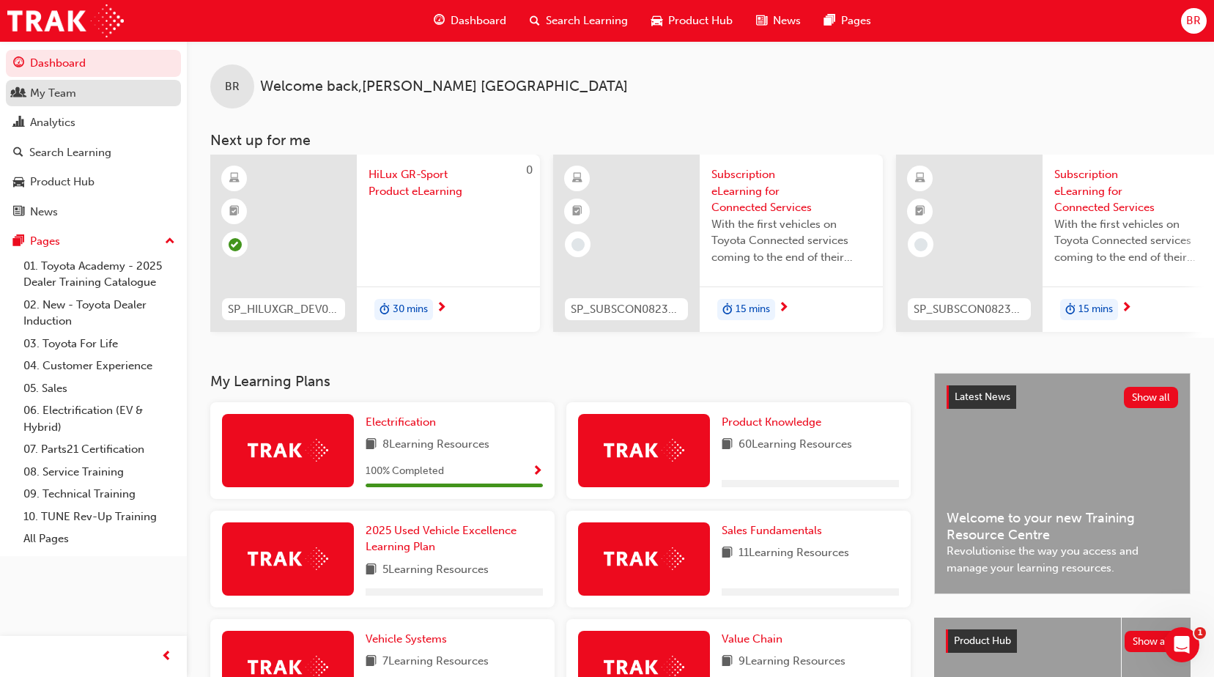
click at [59, 90] on div "My Team" at bounding box center [53, 93] width 46 height 17
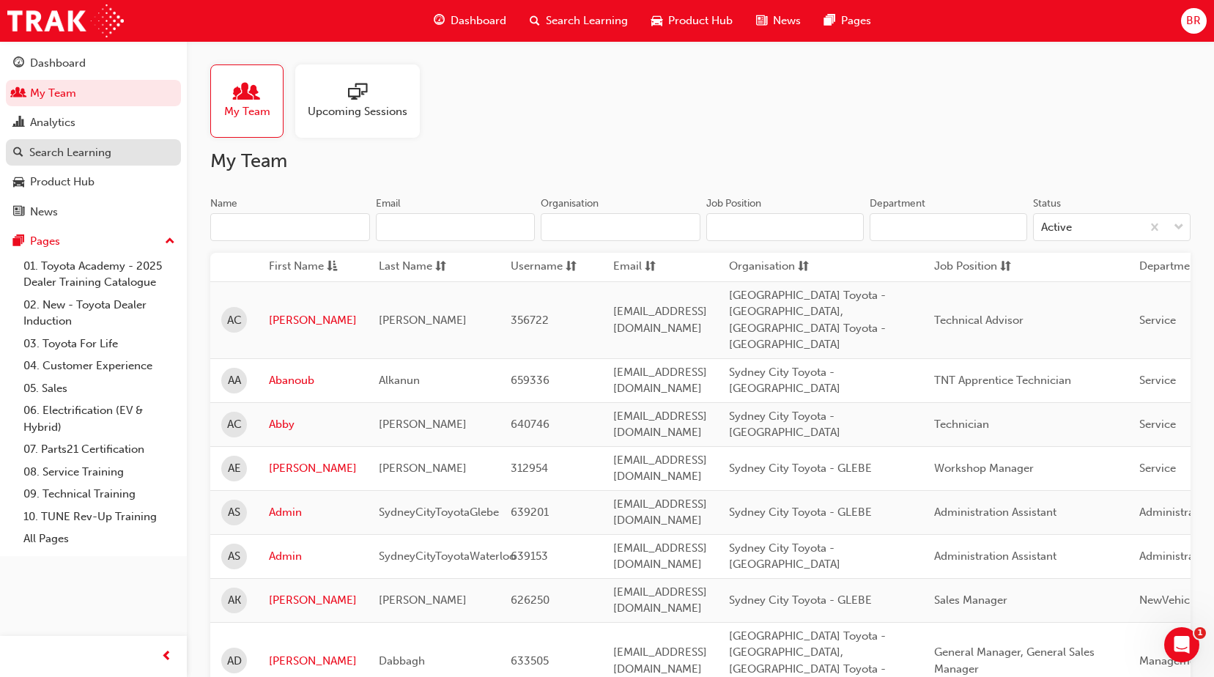
click at [65, 119] on div "Analytics" at bounding box center [52, 122] width 45 height 17
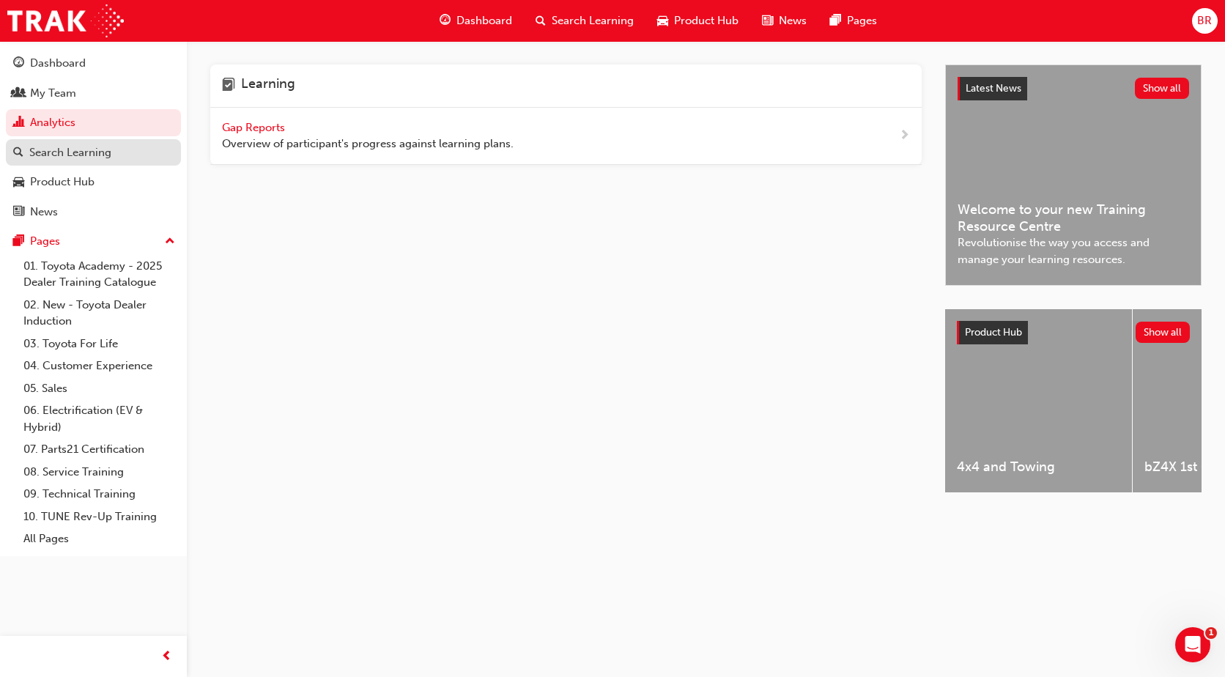
click at [78, 155] on div "Search Learning" at bounding box center [70, 152] width 82 height 17
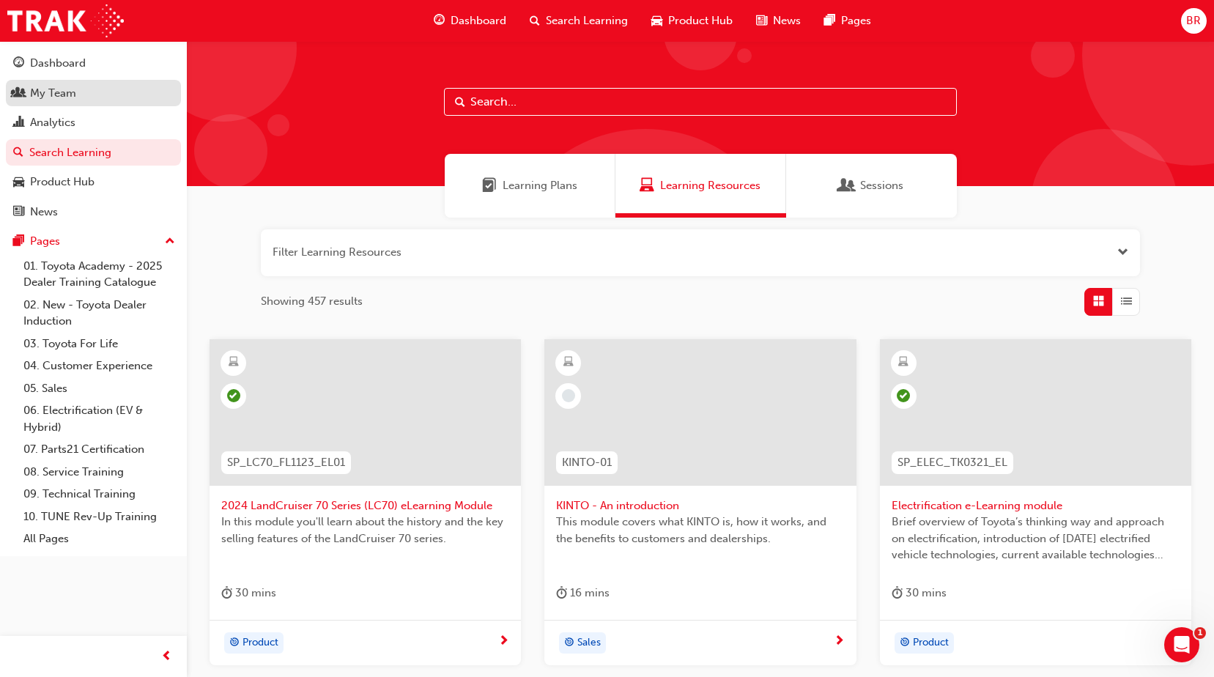
click at [53, 92] on div "My Team" at bounding box center [53, 93] width 46 height 17
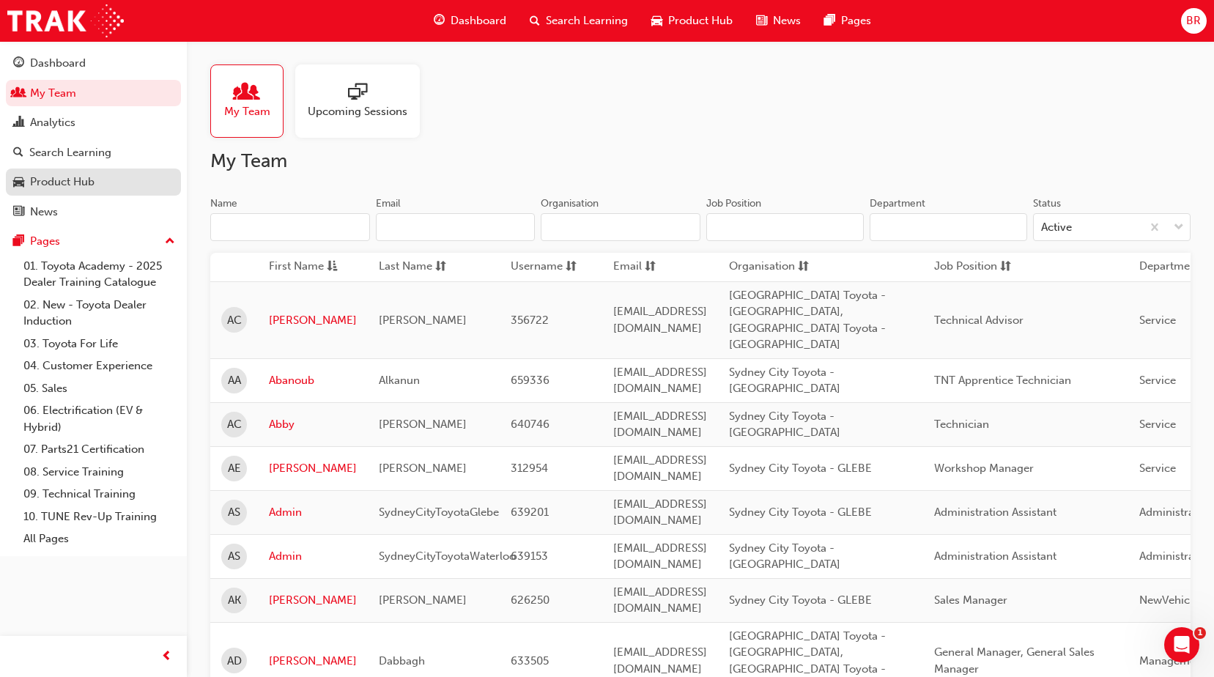
click at [56, 123] on div "Analytics" at bounding box center [52, 122] width 45 height 17
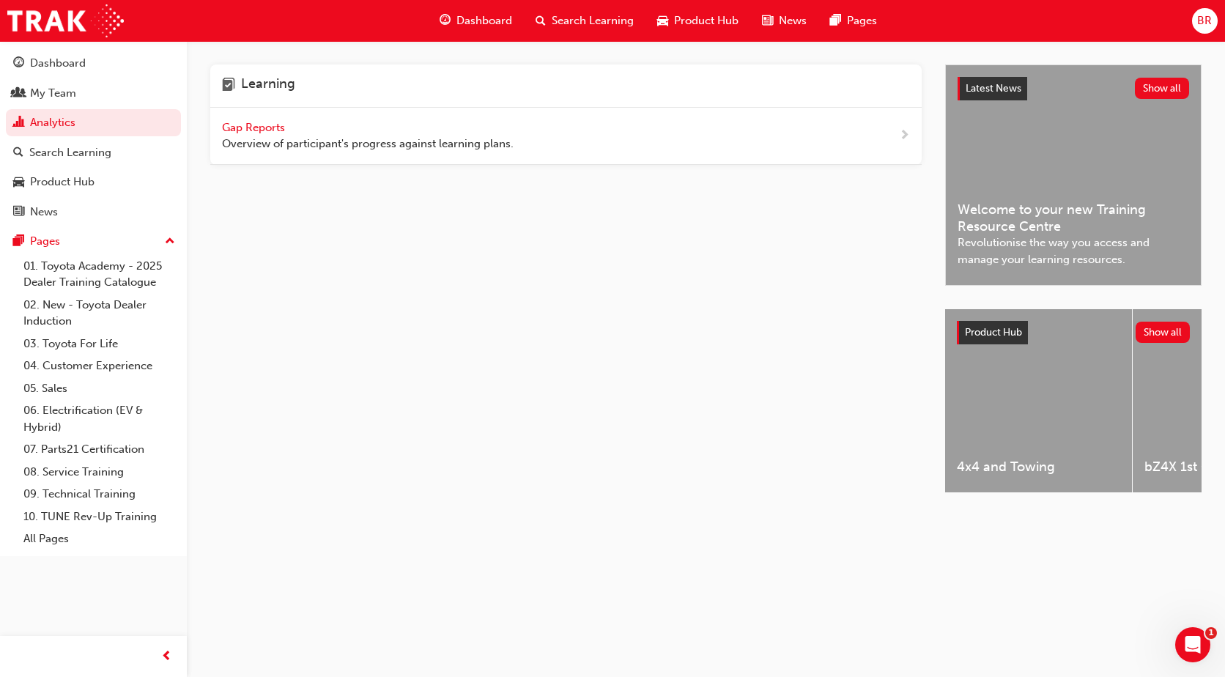
click at [257, 127] on span "Gap Reports" at bounding box center [255, 127] width 66 height 13
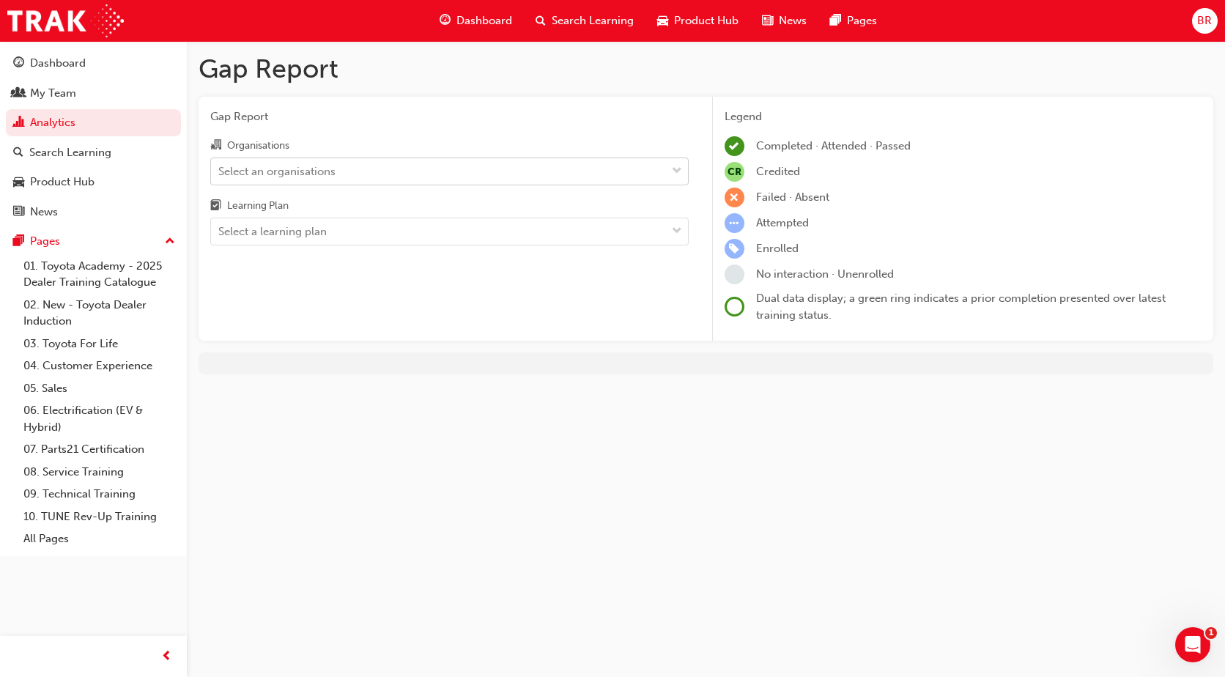
click at [621, 175] on div "Select an organisations" at bounding box center [438, 171] width 455 height 26
click at [220, 175] on input "Organisations Select an organisations" at bounding box center [218, 170] width 1 height 12
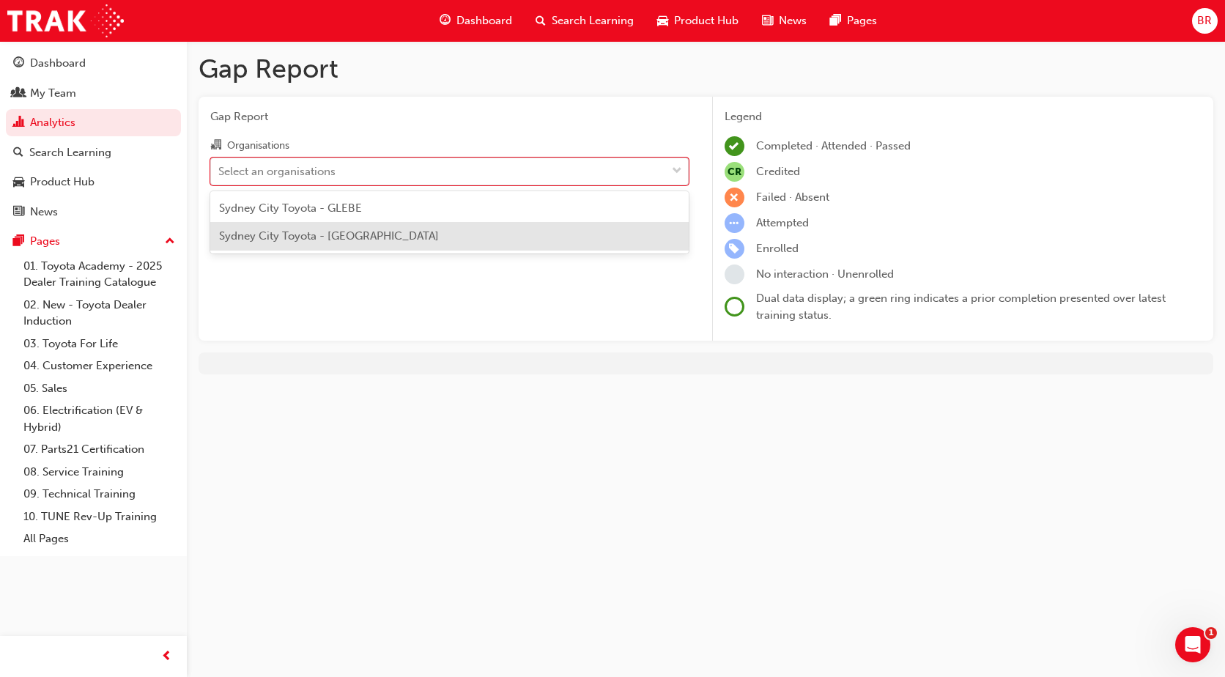
click at [433, 239] on div "Sydney City Toyota - [GEOGRAPHIC_DATA]" at bounding box center [449, 236] width 478 height 29
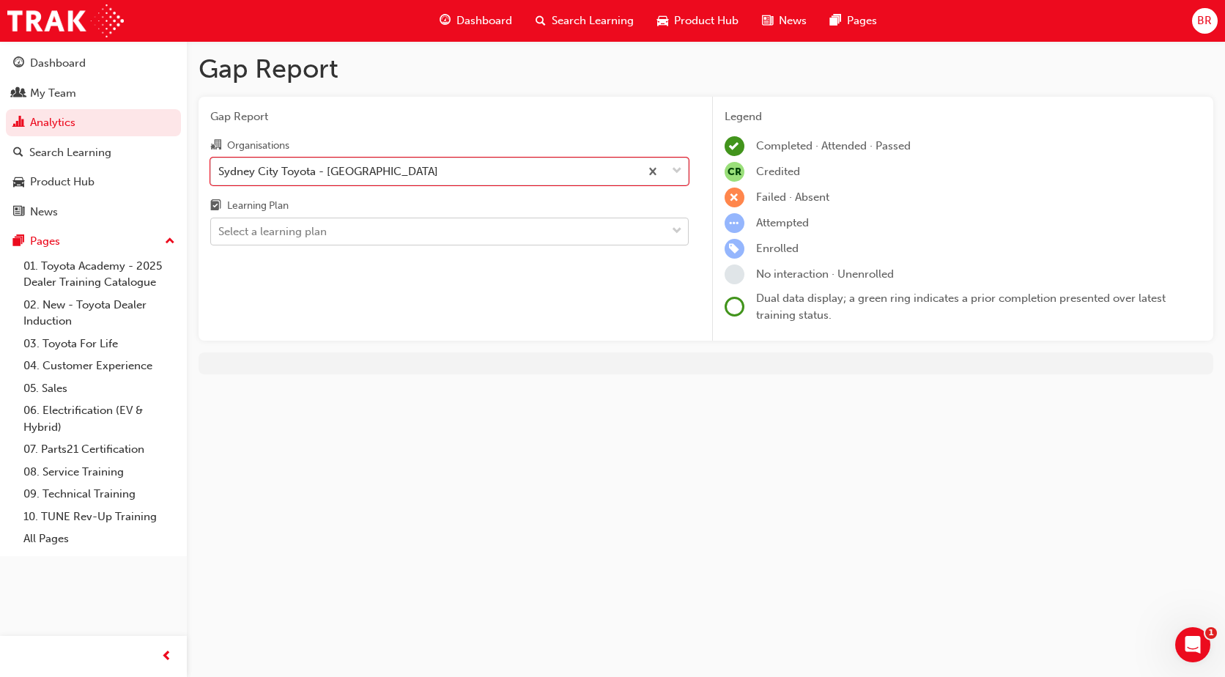
click at [646, 229] on div "Select a learning plan" at bounding box center [438, 232] width 455 height 26
click at [220, 229] on input "Learning Plan Select a learning plan" at bounding box center [218, 231] width 1 height 12
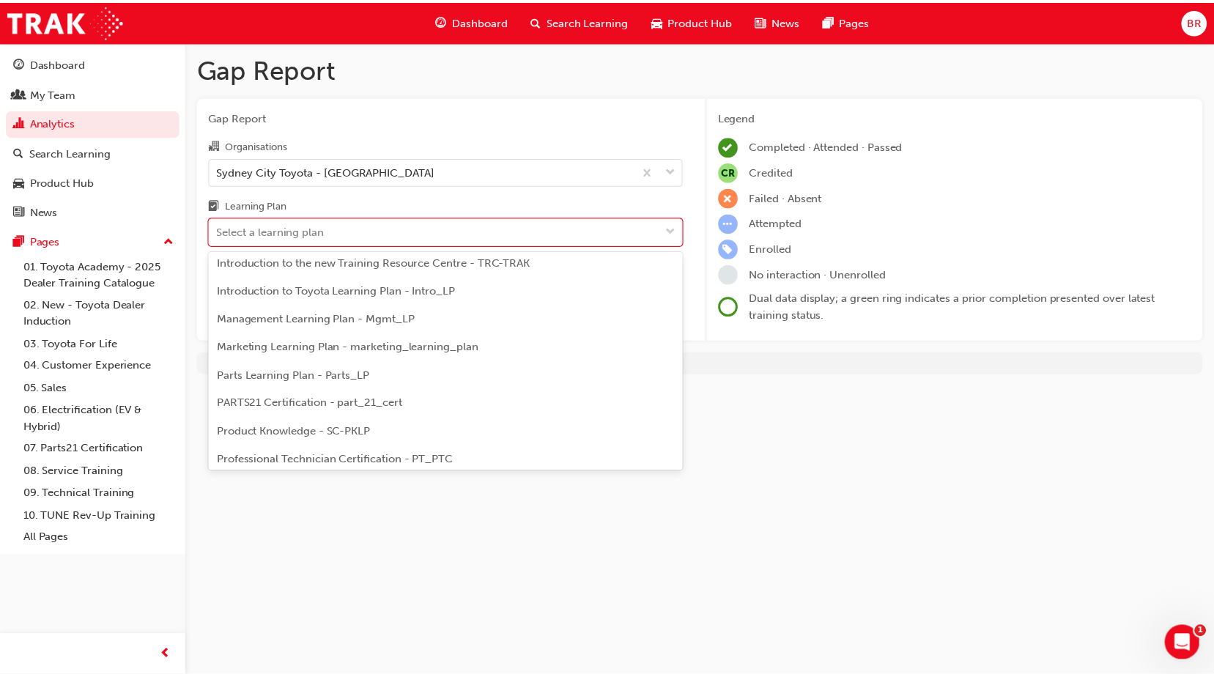
scroll to position [357, 0]
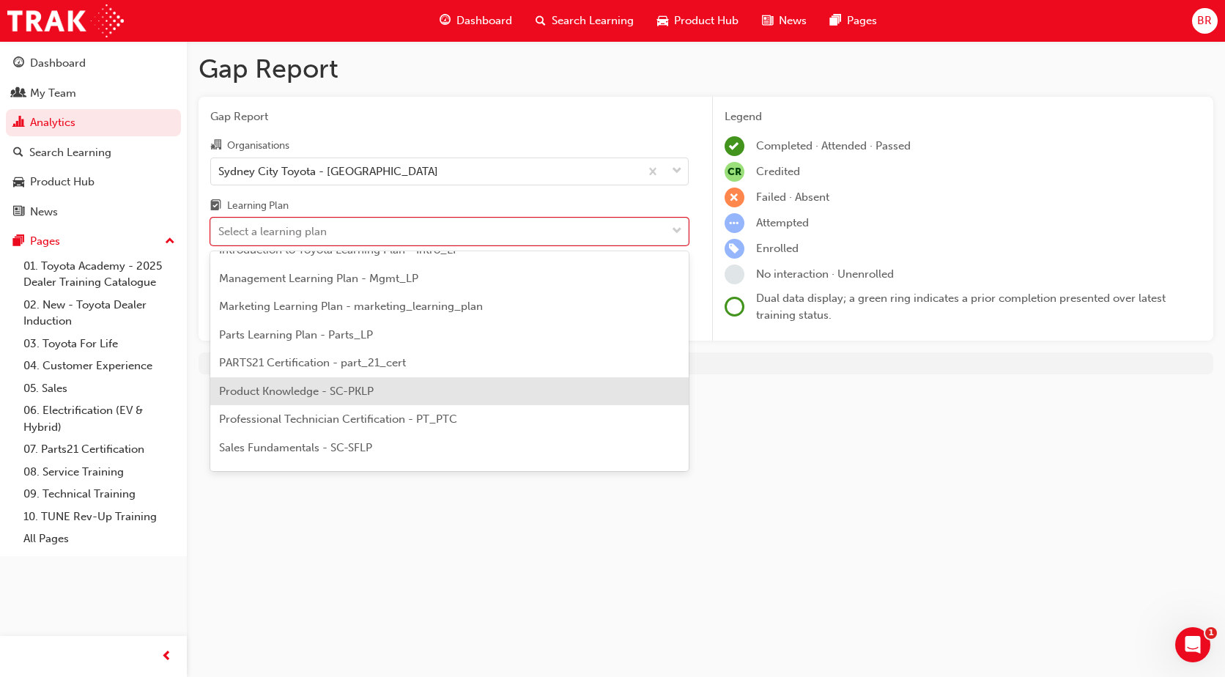
click at [307, 394] on span "Product Knowledge - SC-PKLP" at bounding box center [296, 391] width 155 height 13
